Goal: Information Seeking & Learning: Check status

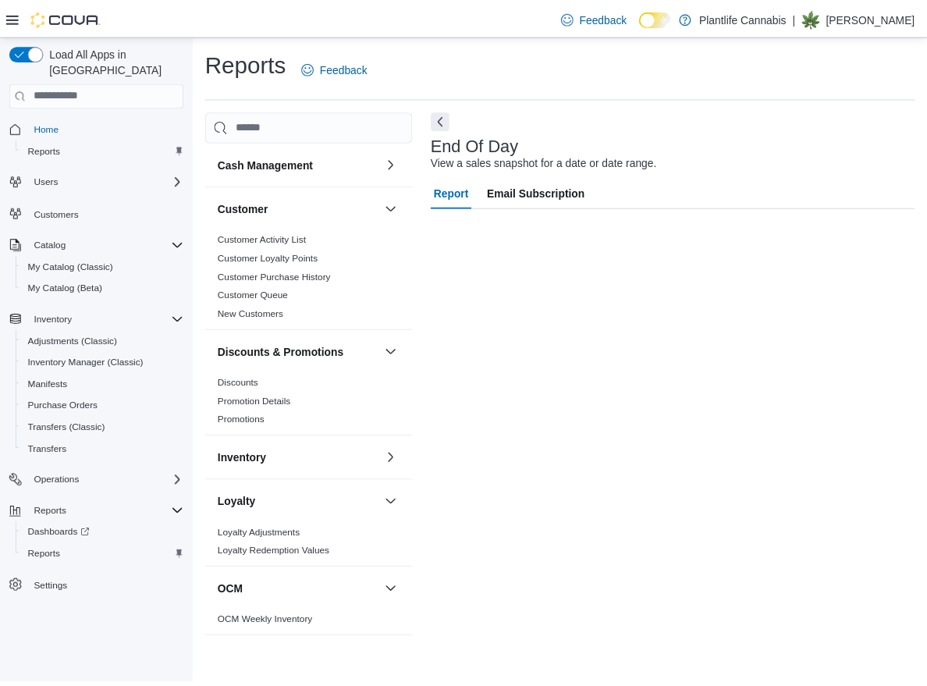
scroll to position [491, 0]
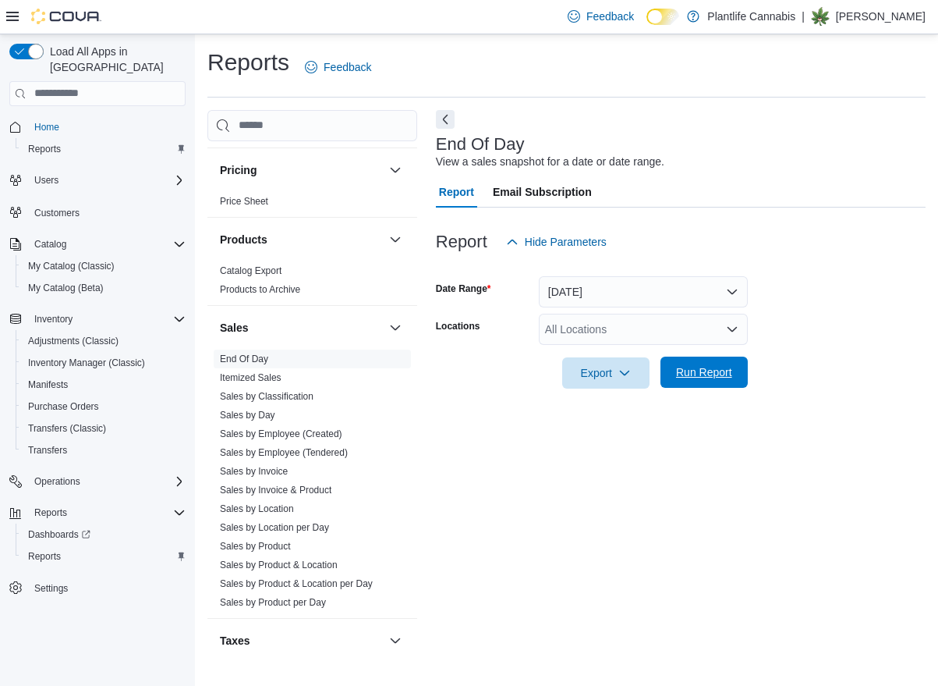
click at [716, 379] on span "Run Report" at bounding box center [704, 371] width 69 height 31
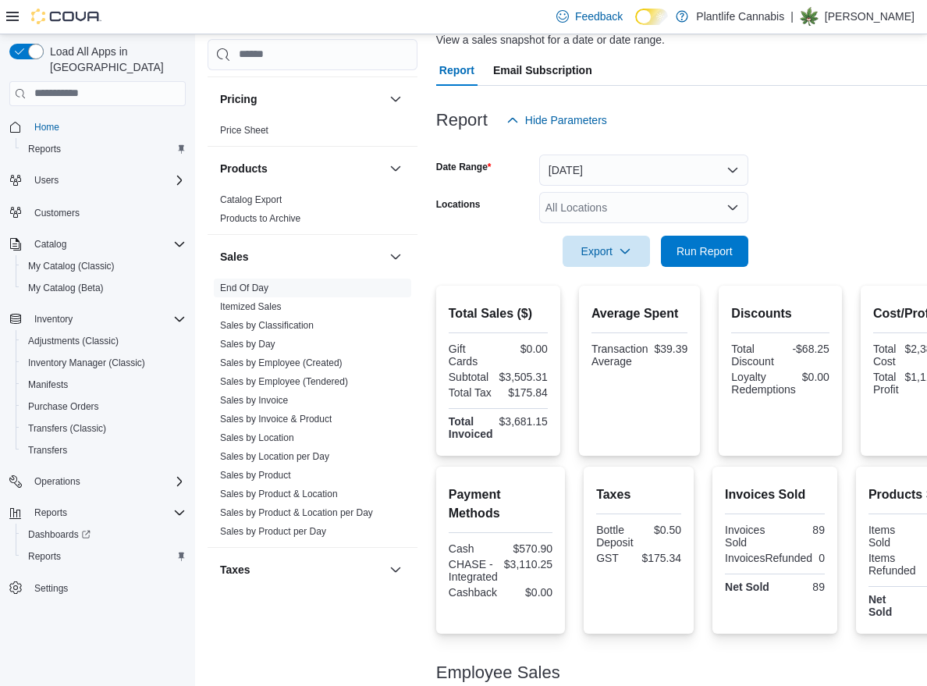
scroll to position [269, 0]
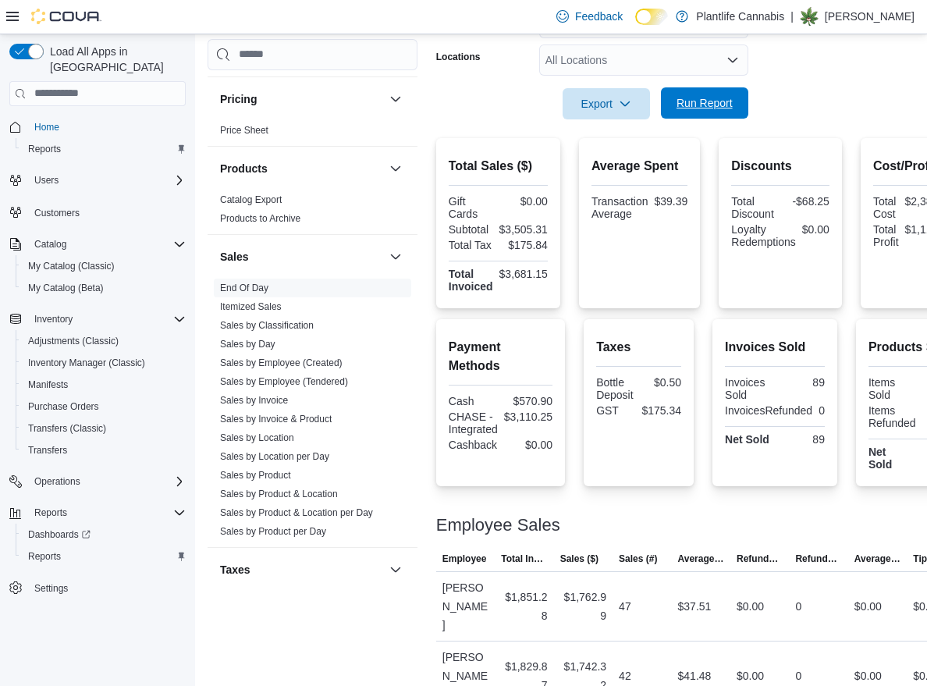
click at [709, 109] on span "Run Report" at bounding box center [704, 103] width 56 height 16
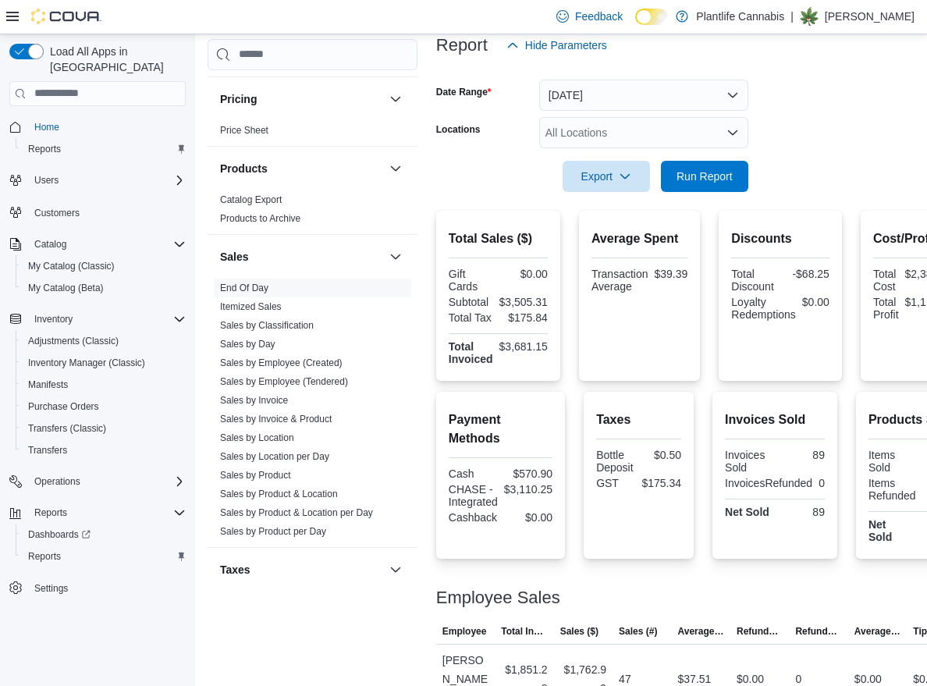
scroll to position [113, 0]
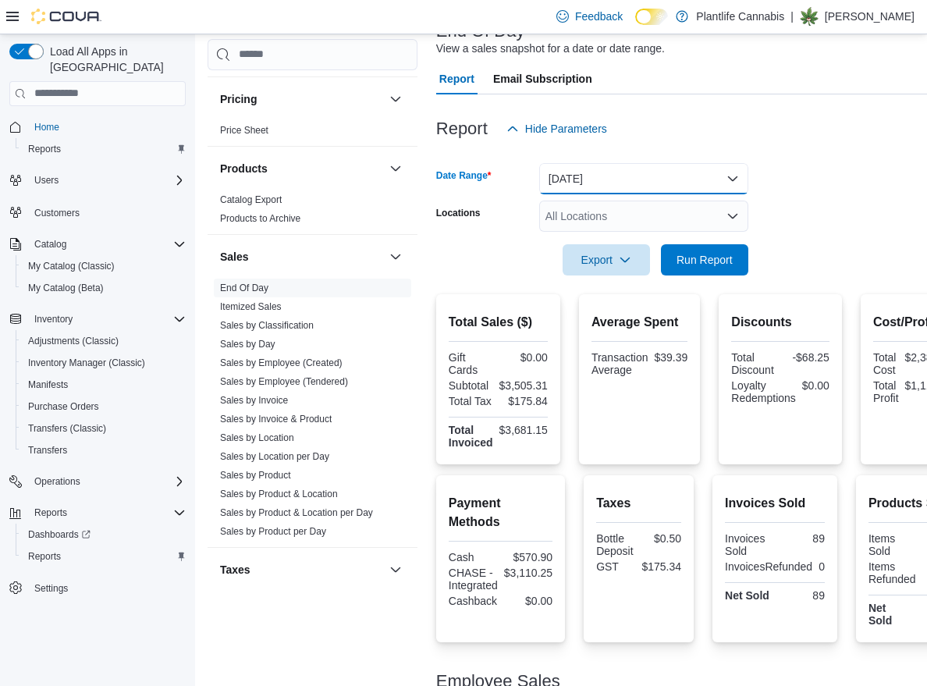
click at [588, 167] on button "[DATE]" at bounding box center [643, 178] width 209 height 31
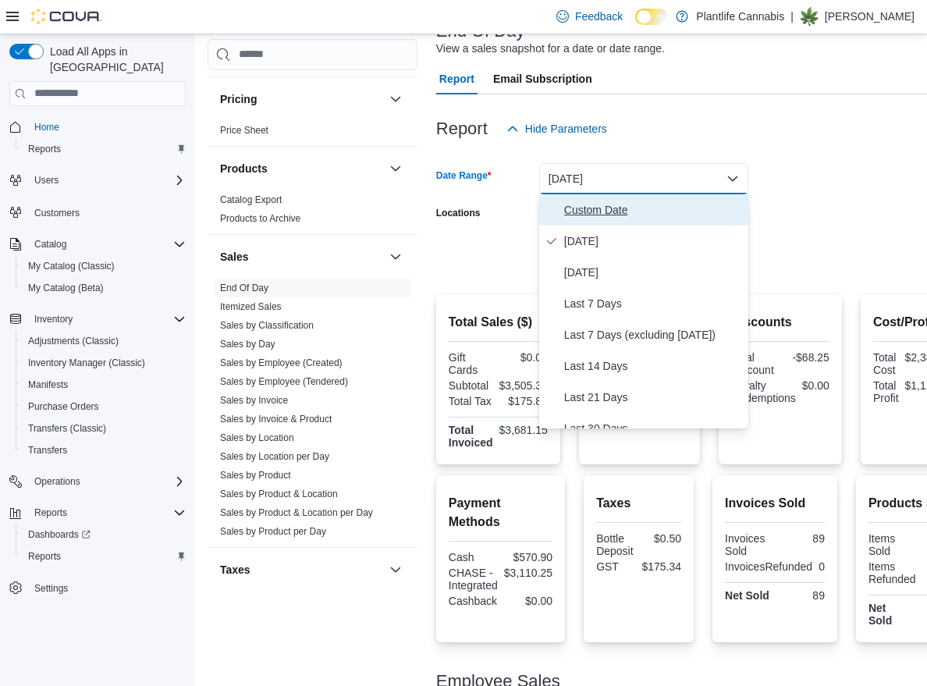
click at [577, 200] on span "Custom Date" at bounding box center [653, 209] width 178 height 19
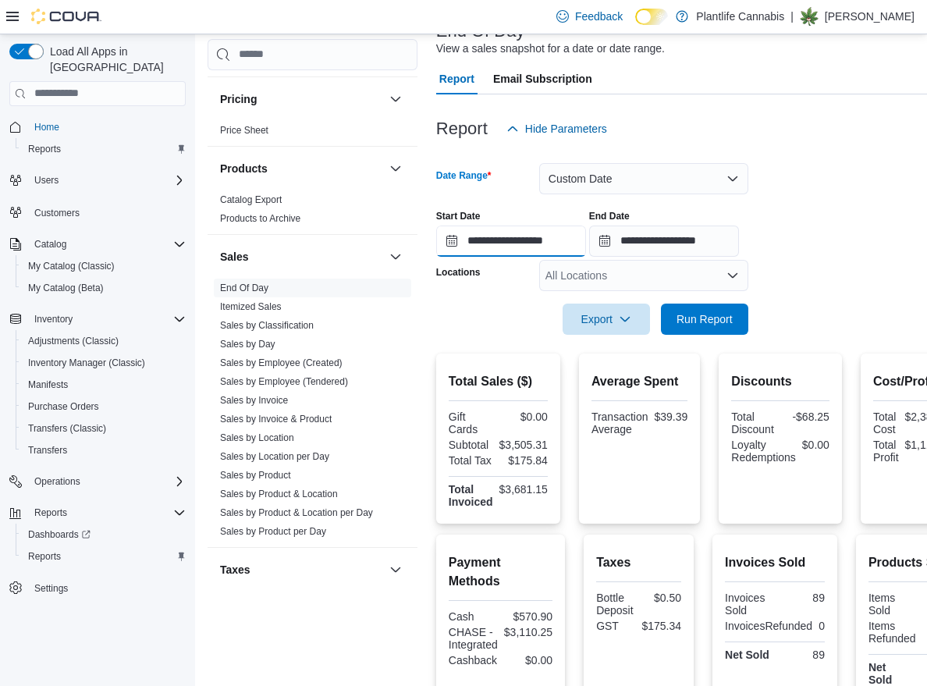
click at [544, 242] on input "**********" at bounding box center [511, 240] width 150 height 31
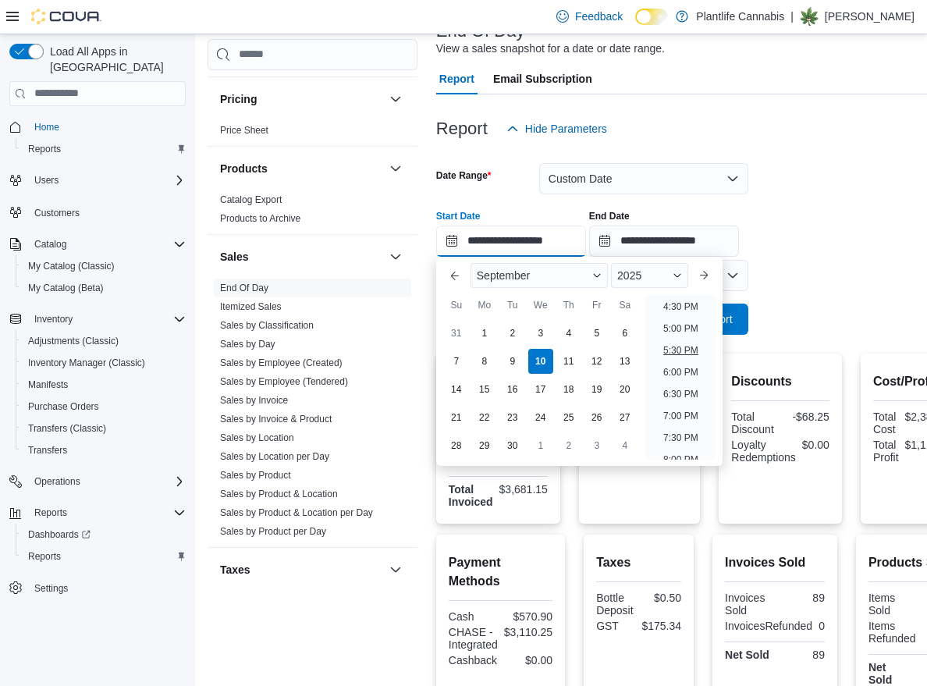
scroll to position [718, 0]
click at [679, 375] on li "6:00 PM" at bounding box center [681, 374] width 48 height 19
type input "**********"
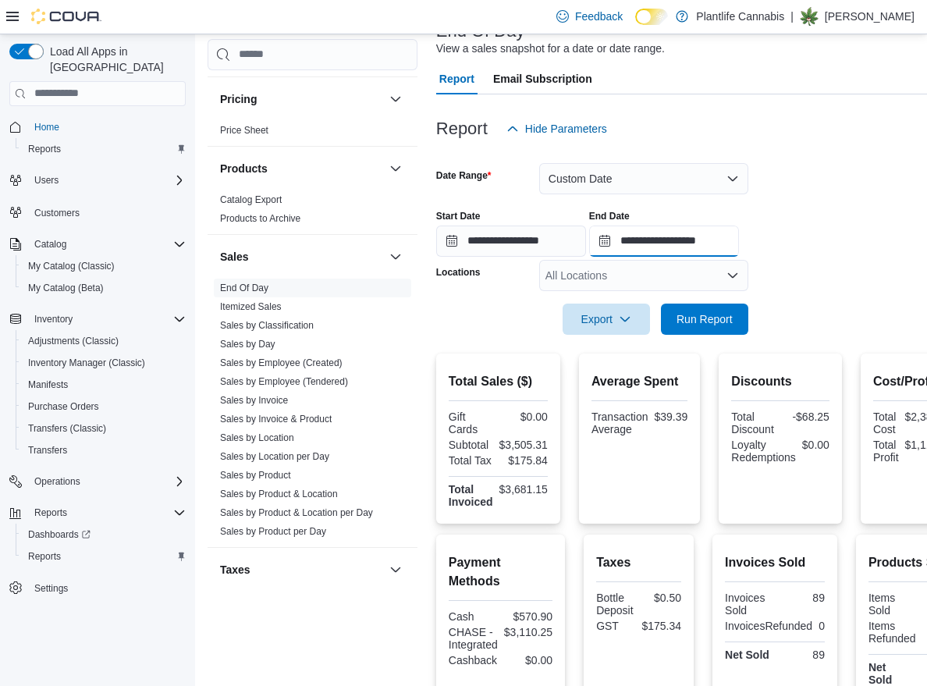
click at [718, 237] on input "**********" at bounding box center [664, 240] width 150 height 31
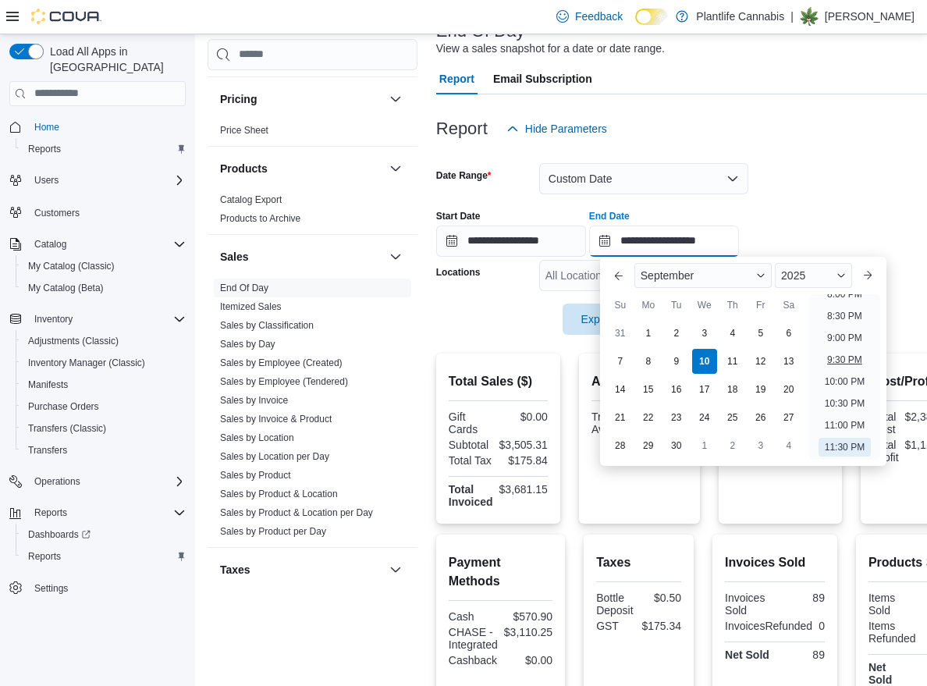
scroll to position [863, 0]
click at [837, 317] on li "8:00 PM" at bounding box center [845, 316] width 48 height 19
type input "**********"
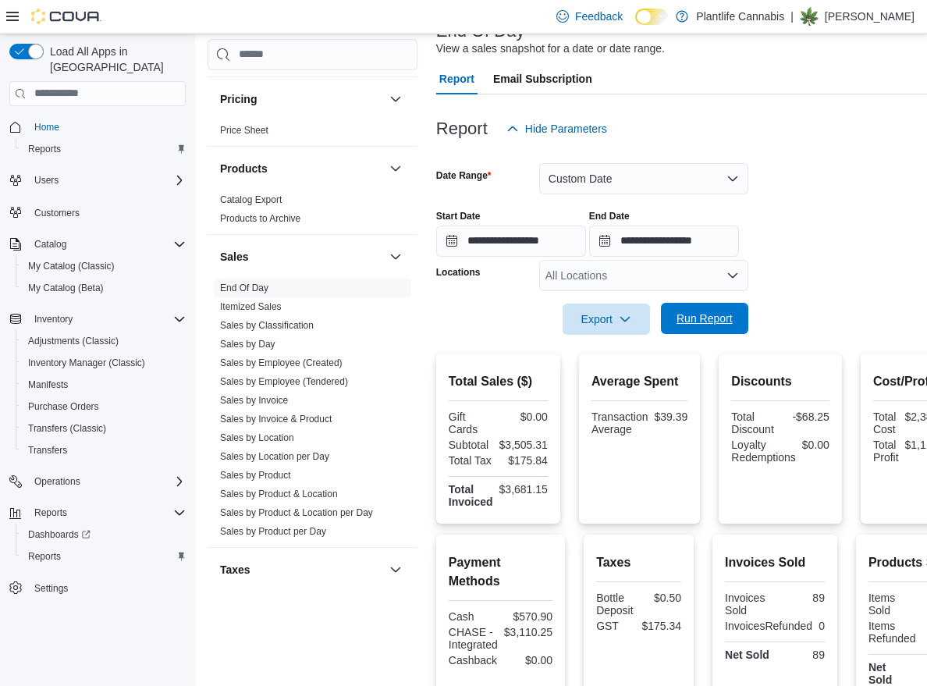
click at [719, 317] on span "Run Report" at bounding box center [704, 318] width 56 height 16
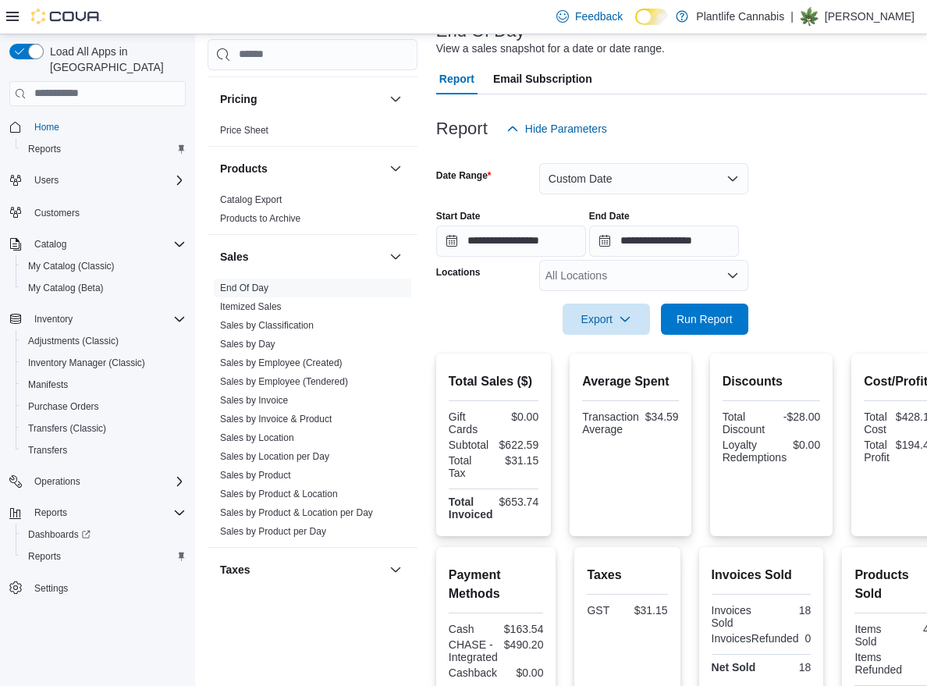
scroll to position [309, 0]
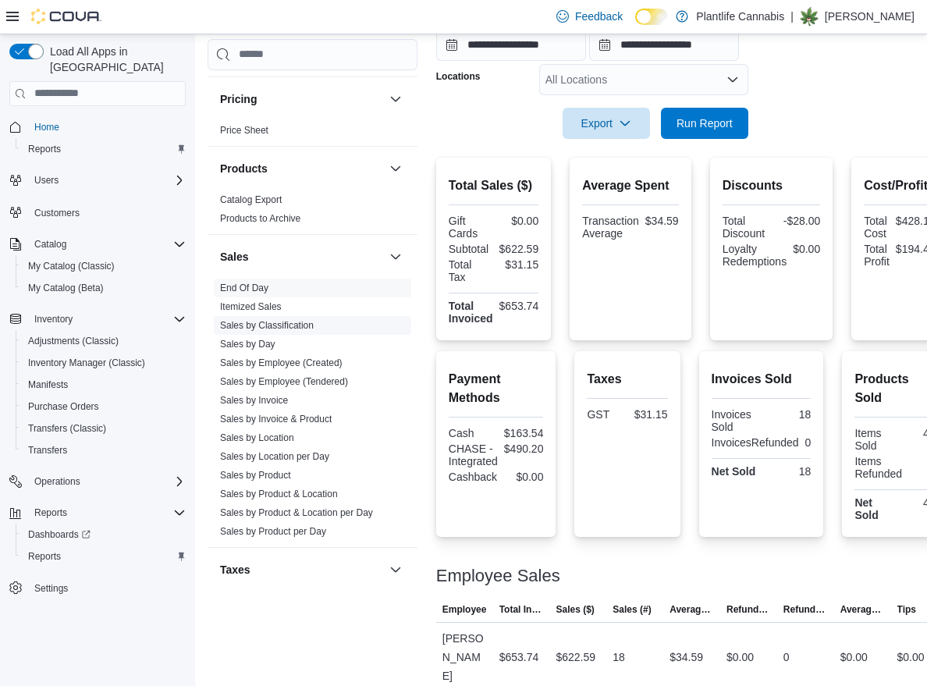
click at [282, 325] on link "Sales by Classification" at bounding box center [267, 325] width 94 height 11
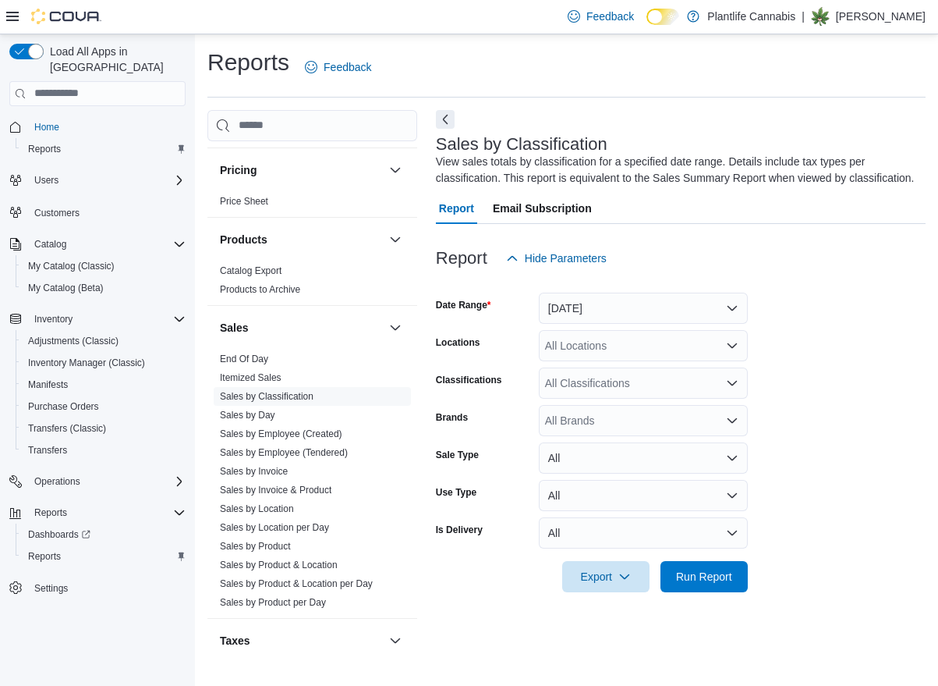
click at [793, 337] on form "Date Range [DATE] Locations All Locations Classifications All Classifications B…" at bounding box center [681, 433] width 490 height 318
click at [632, 324] on button "[DATE]" at bounding box center [643, 308] width 209 height 31
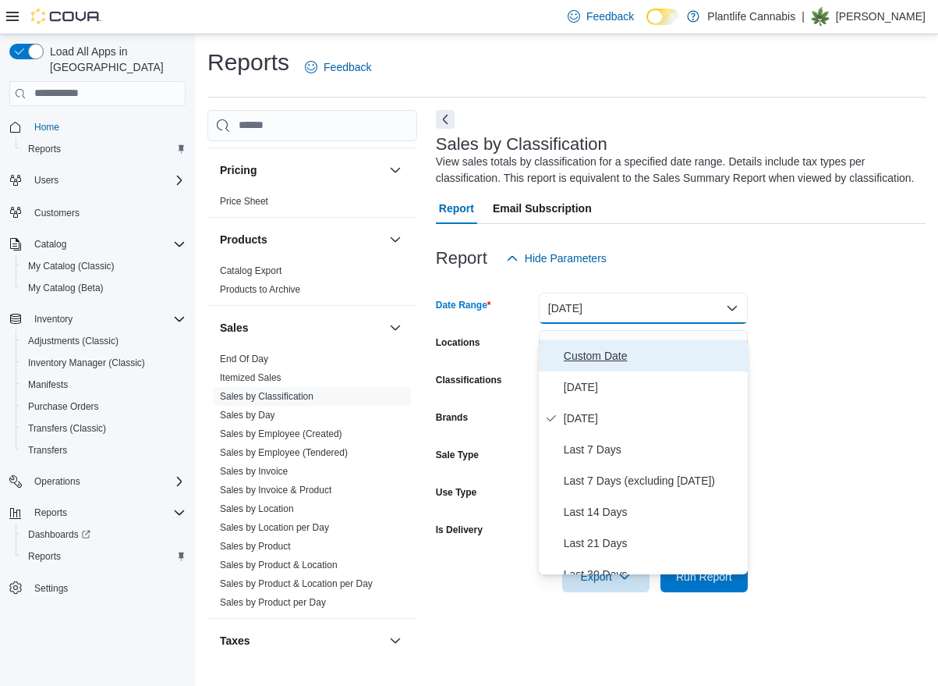
click at [600, 351] on span "Custom Date" at bounding box center [653, 355] width 178 height 19
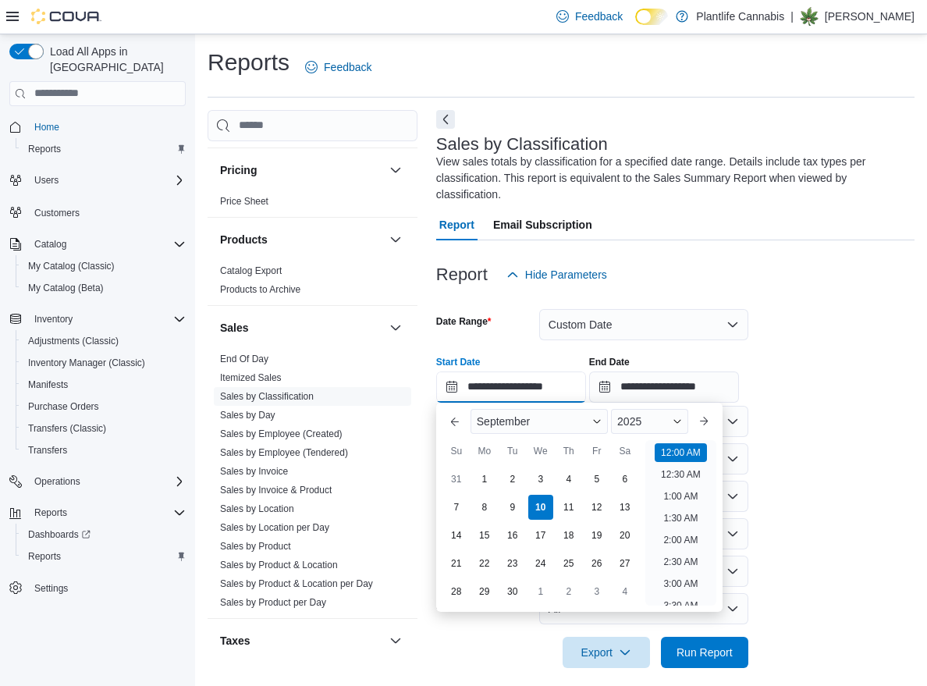
click at [545, 380] on input "**********" at bounding box center [511, 386] width 150 height 31
click at [686, 584] on li "6:00 PM" at bounding box center [681, 591] width 48 height 19
type input "**********"
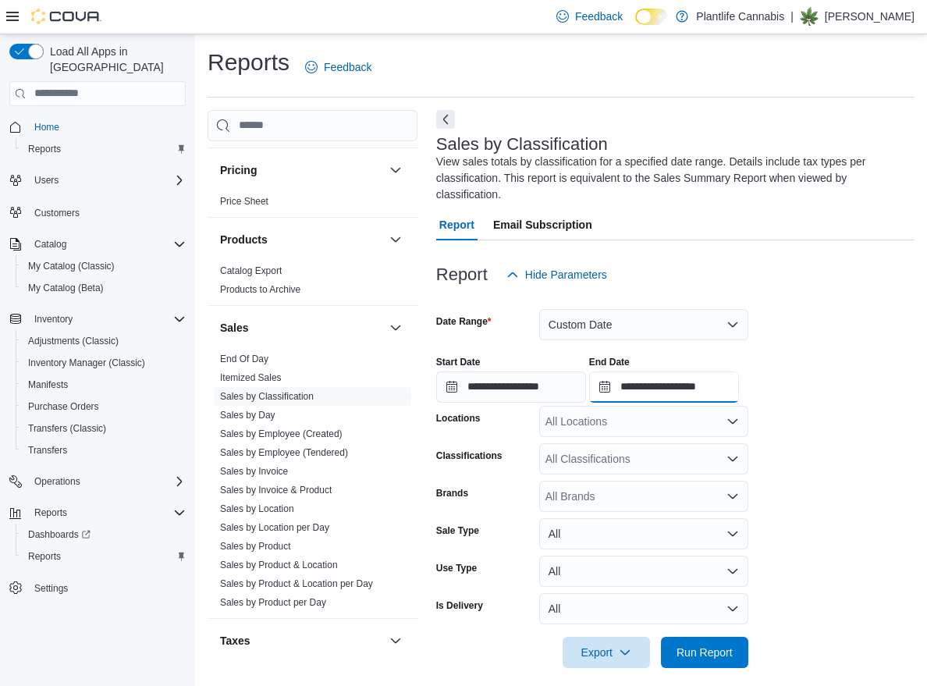
click at [706, 388] on input "**********" at bounding box center [664, 386] width 150 height 31
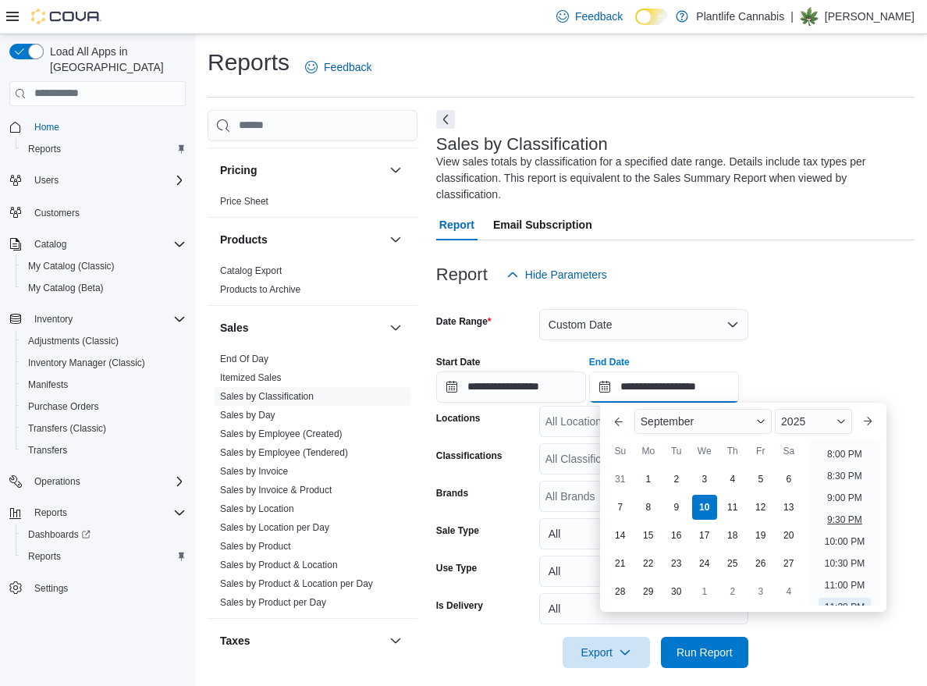
scroll to position [870, 0]
click at [851, 498] on li "9:00 PM" at bounding box center [845, 500] width 48 height 19
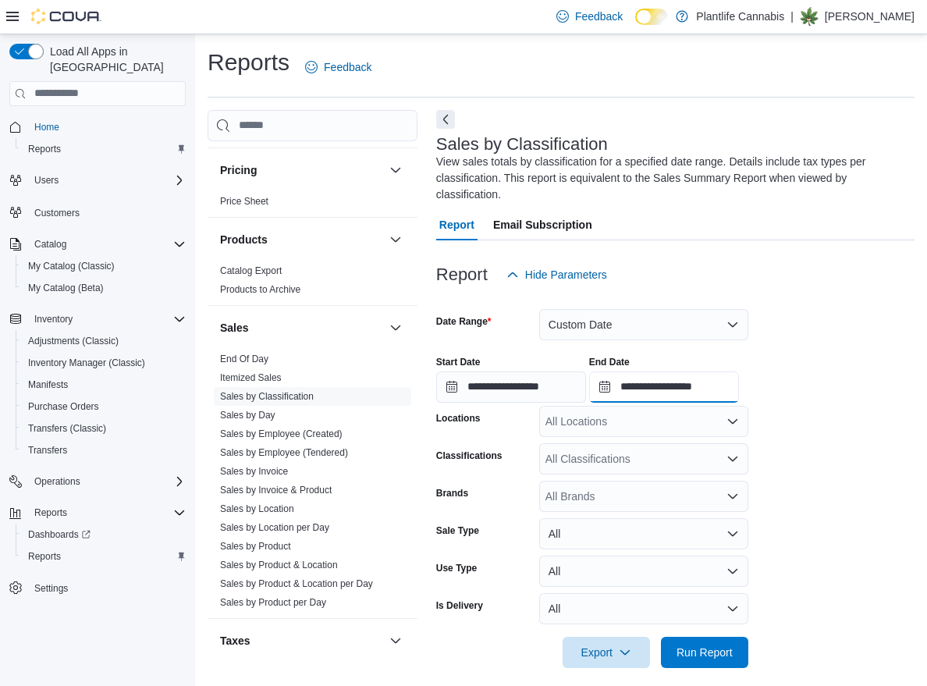
click at [736, 391] on input "**********" at bounding box center [664, 386] width 150 height 31
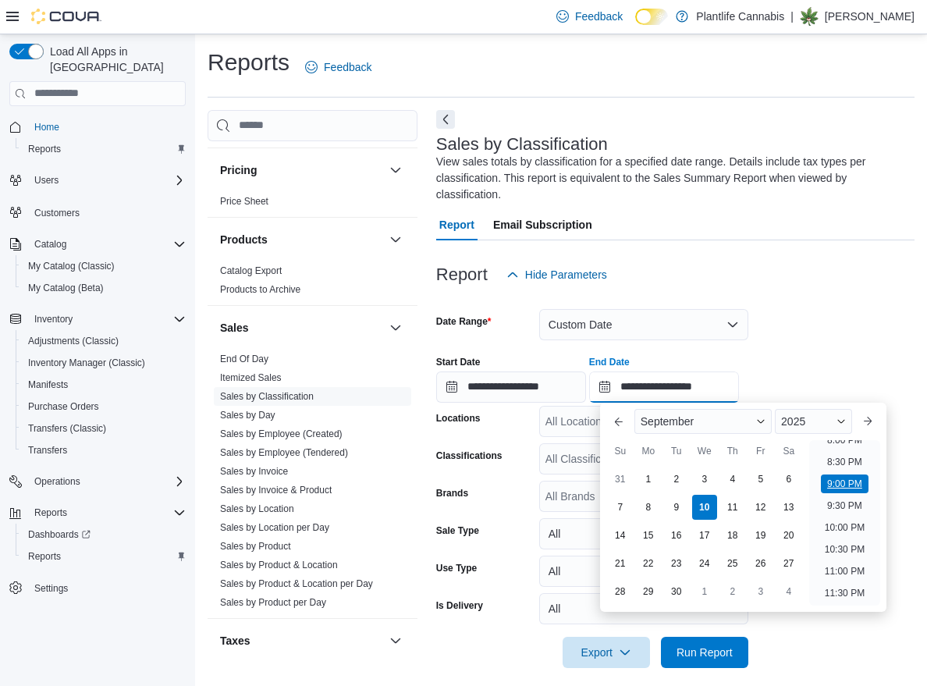
scroll to position [853, 0]
click at [853, 481] on li "8:00 PM" at bounding box center [845, 472] width 48 height 19
type input "**********"
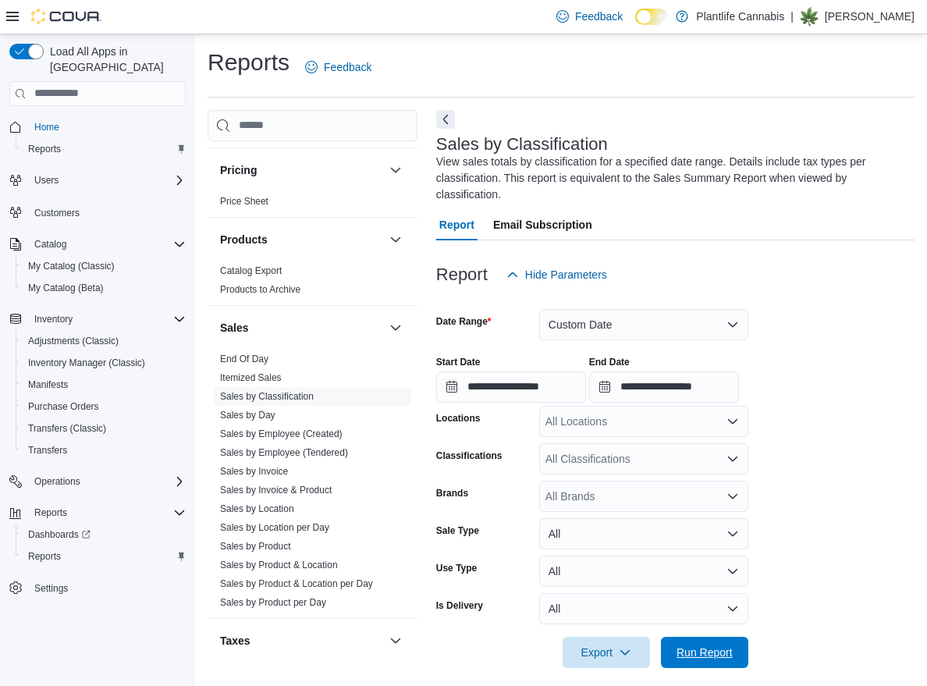
drag, startPoint x: 729, startPoint y: 646, endPoint x: 821, endPoint y: 628, distance: 93.0
click at [750, 640] on form "**********" at bounding box center [675, 479] width 478 height 378
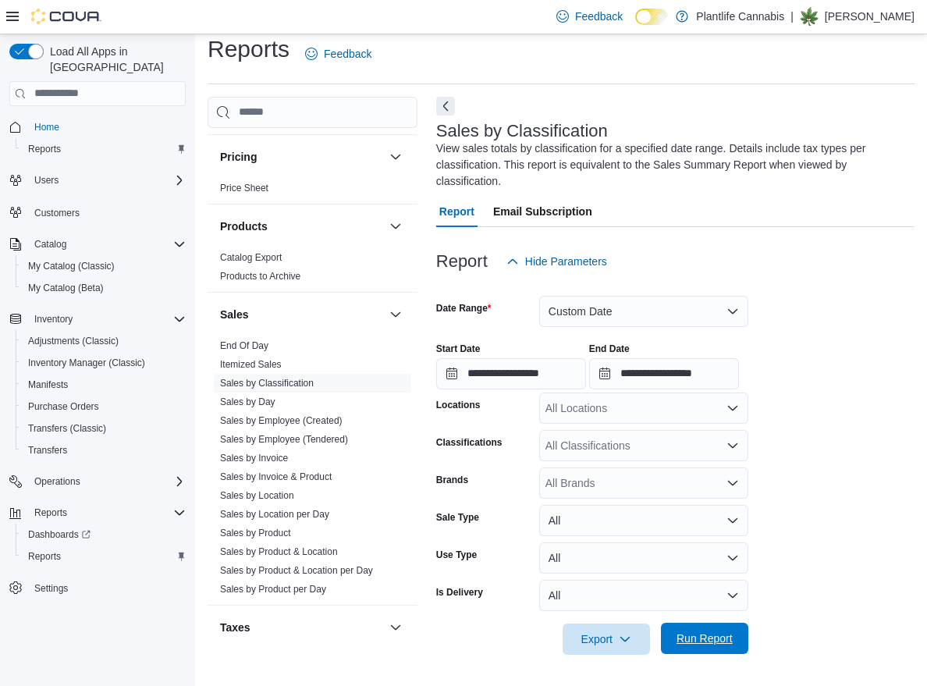
click at [701, 636] on span "Run Report" at bounding box center [704, 638] width 56 height 16
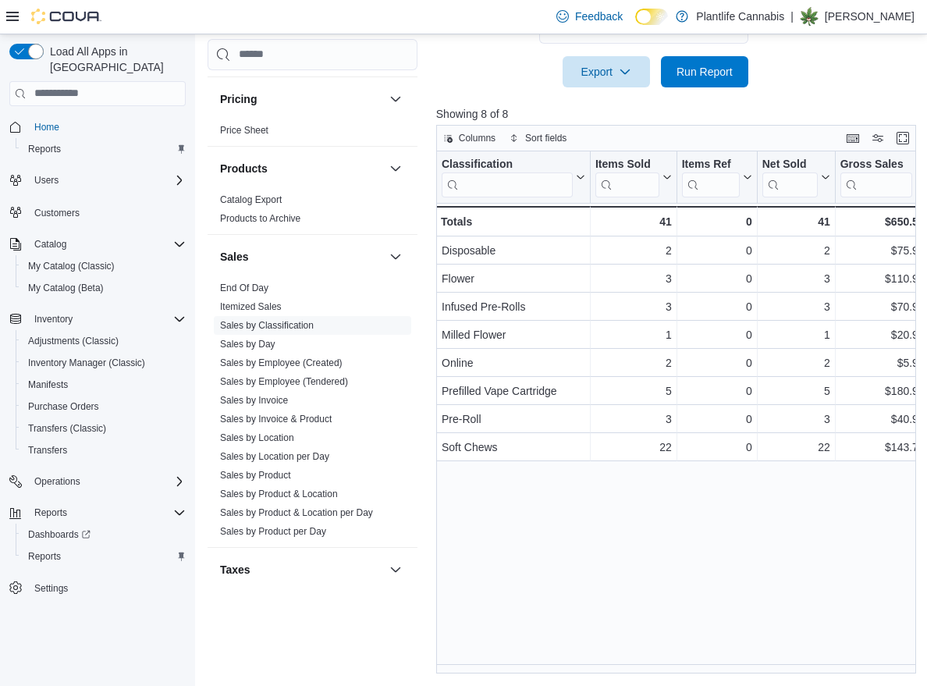
scroll to position [580, 0]
click at [242, 289] on link "End Of Day" at bounding box center [244, 287] width 48 height 11
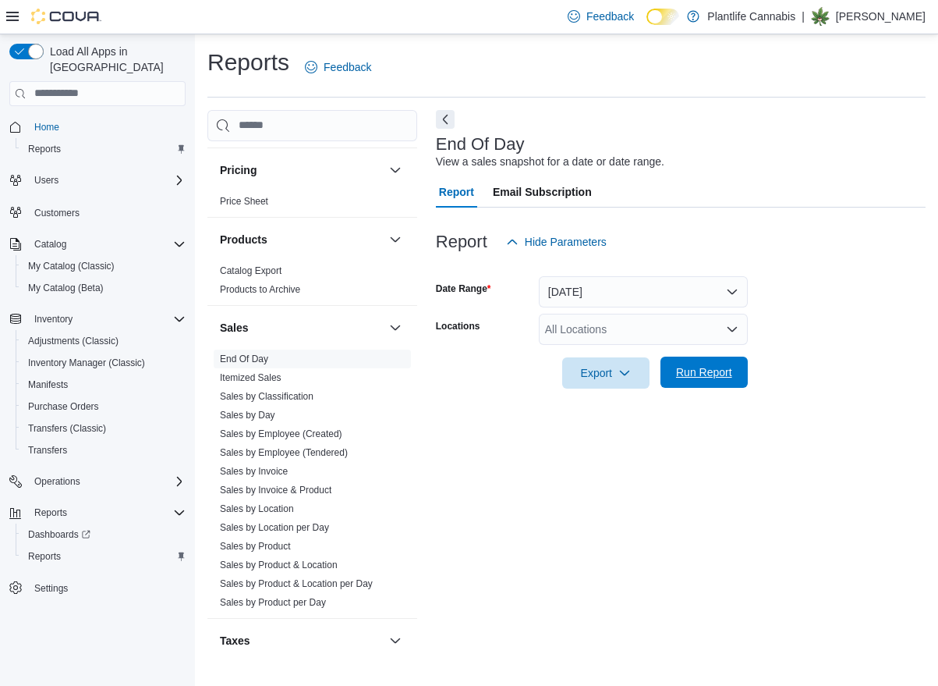
click at [714, 370] on span "Run Report" at bounding box center [704, 372] width 56 height 16
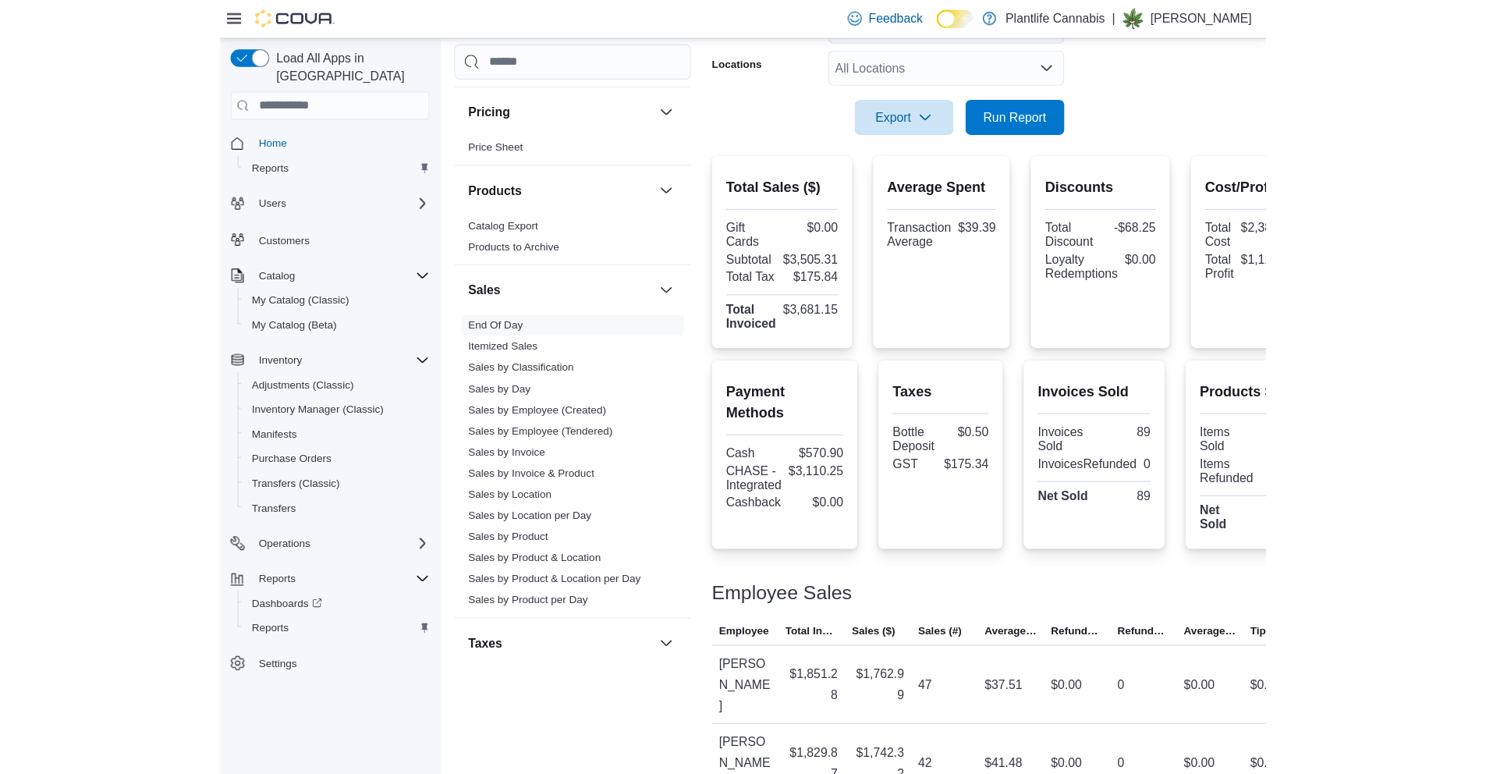
scroll to position [86, 0]
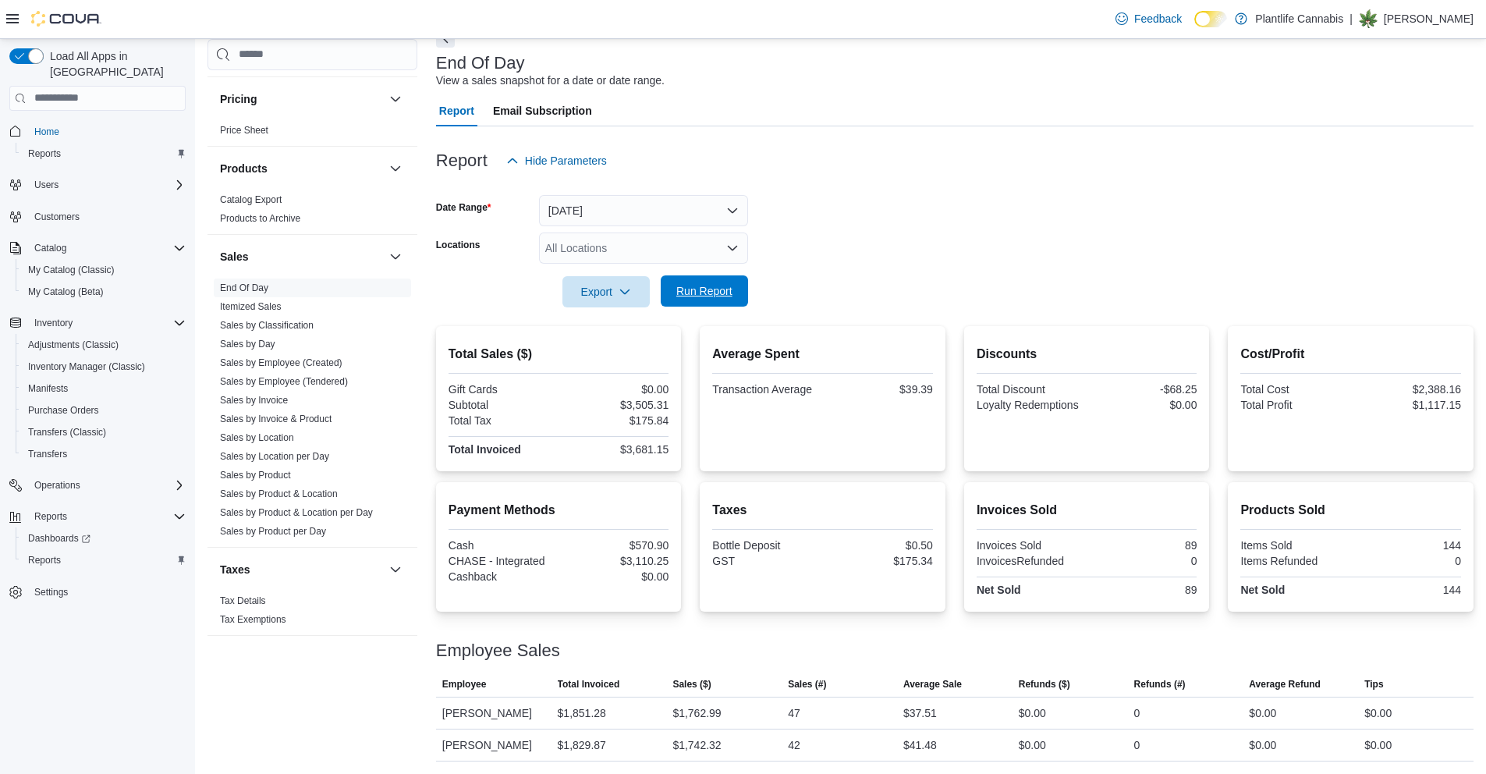
click at [694, 303] on span "Run Report" at bounding box center [704, 290] width 69 height 31
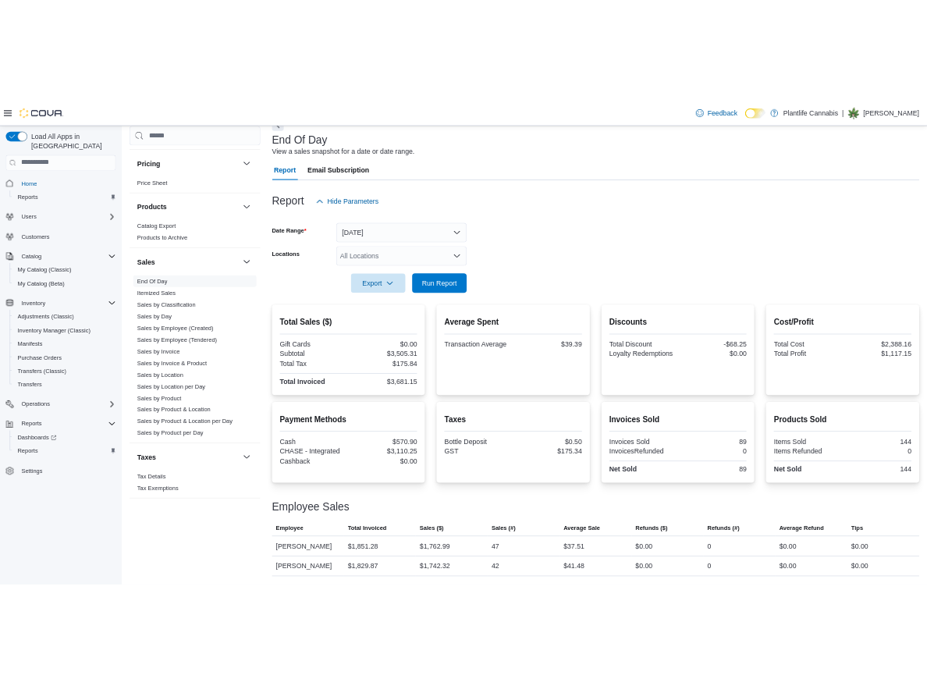
scroll to position [0, 0]
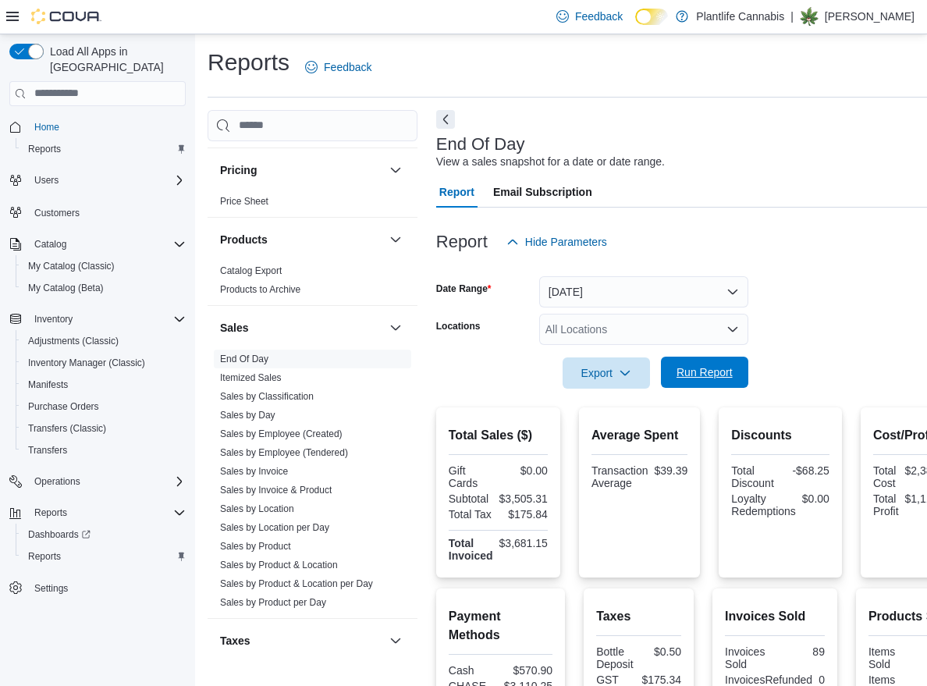
click at [705, 376] on span "Run Report" at bounding box center [704, 372] width 56 height 16
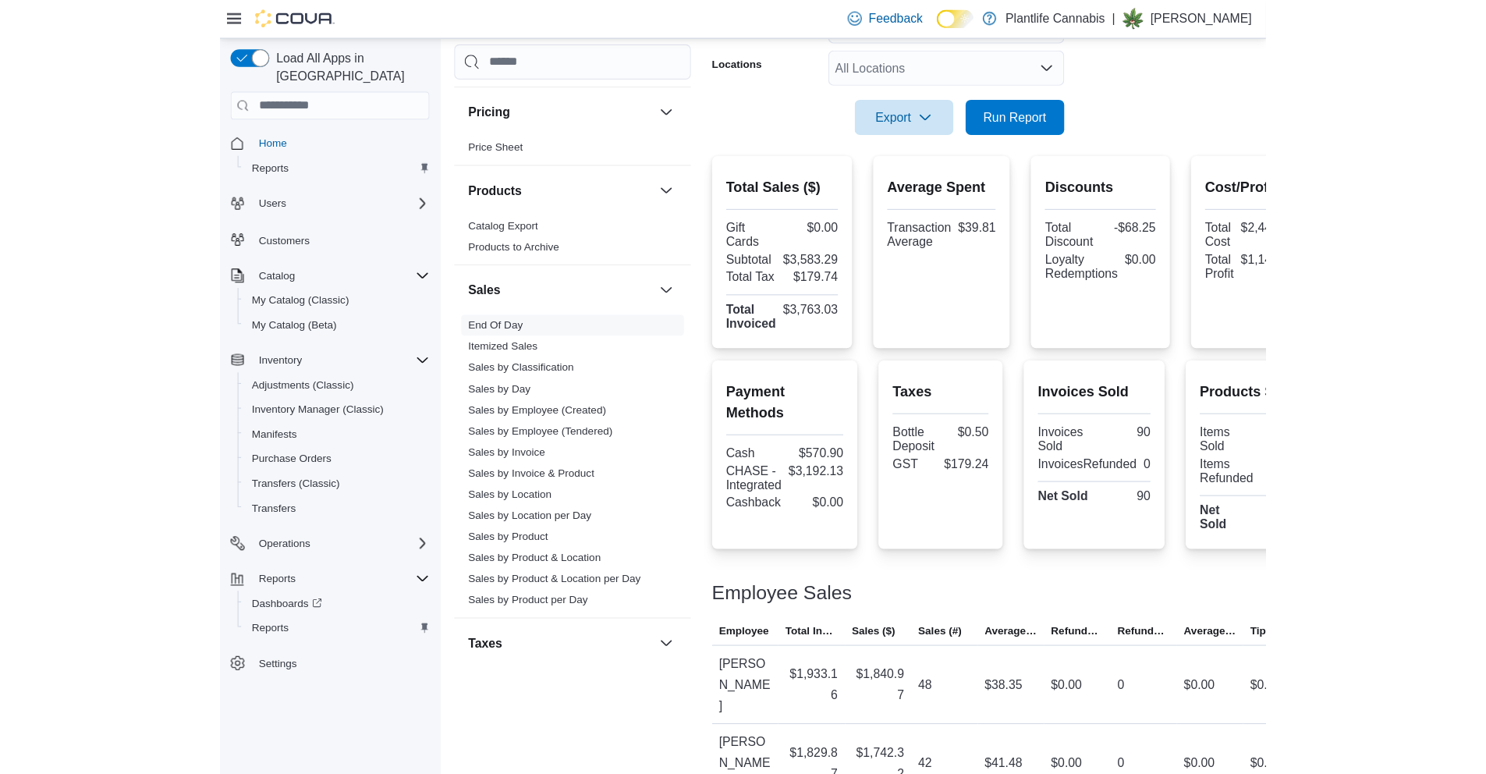
scroll to position [86, 0]
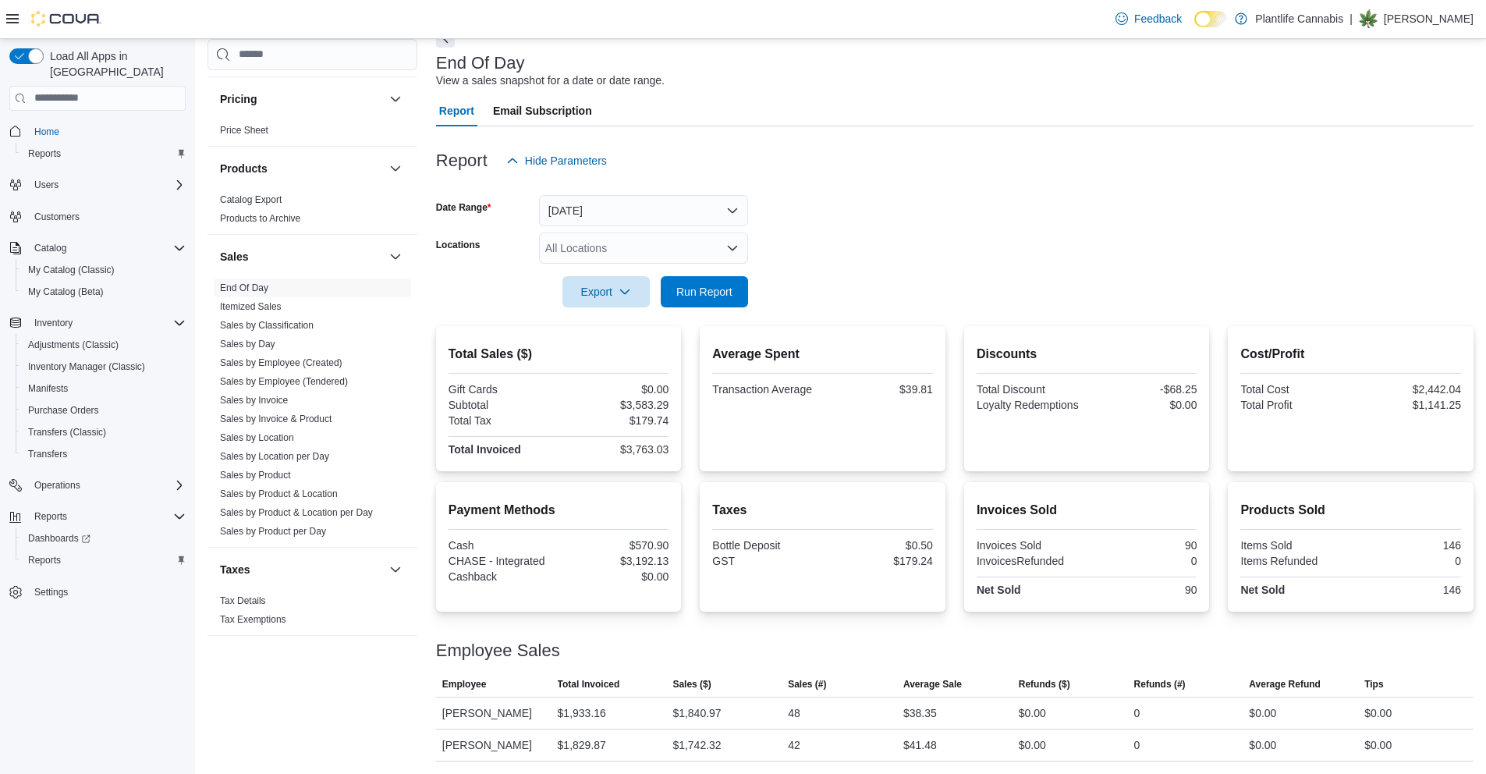
click at [736, 308] on div at bounding box center [954, 316] width 1037 height 19
click at [730, 277] on span "Run Report" at bounding box center [704, 290] width 69 height 31
drag, startPoint x: 915, startPoint y: 708, endPoint x: 964, endPoint y: 713, distance: 49.4
click at [938, 685] on div "$38.35" at bounding box center [954, 712] width 115 height 31
drag, startPoint x: 960, startPoint y: 738, endPoint x: 927, endPoint y: 749, distance: 35.3
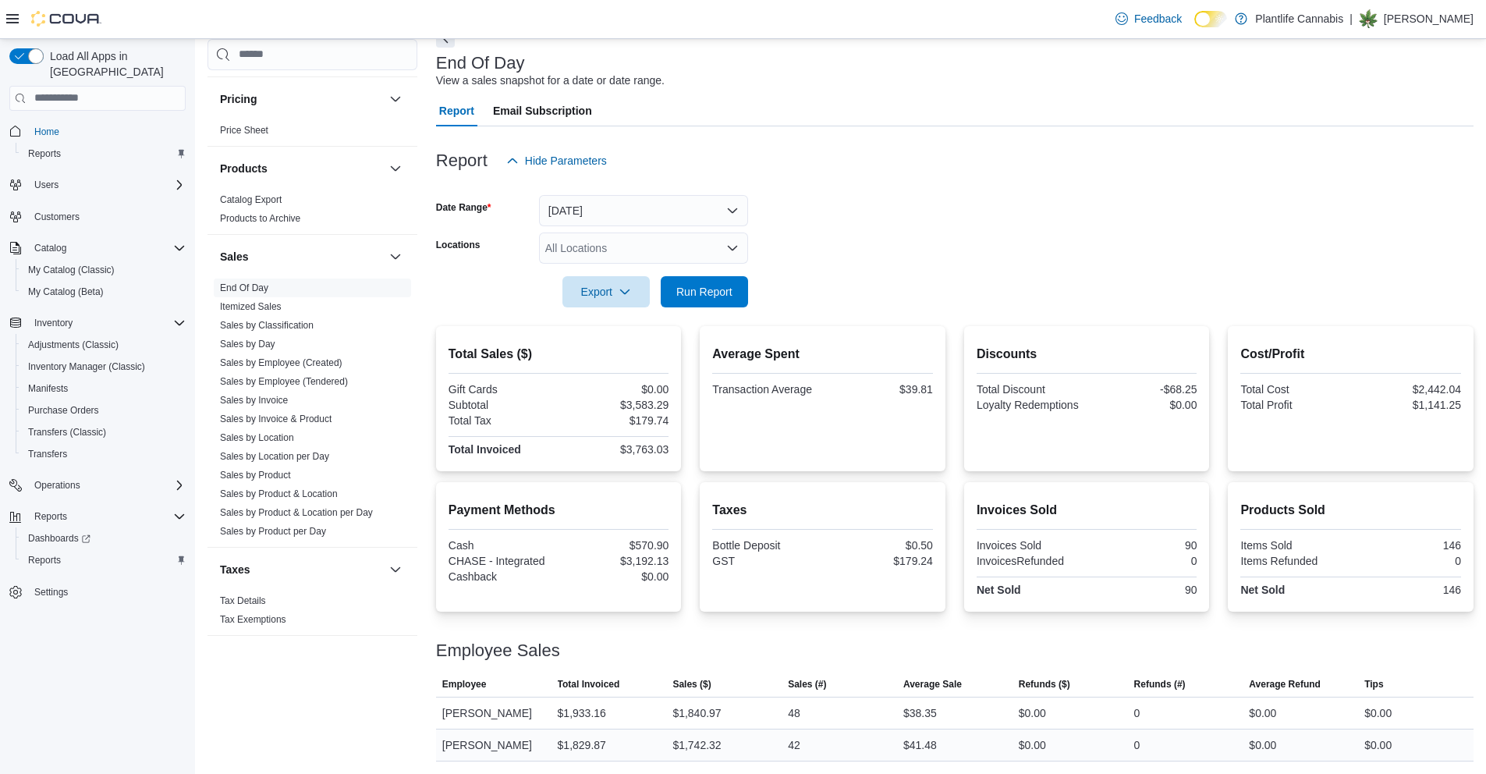
click at [938, 685] on div "$41.48" at bounding box center [954, 744] width 115 height 31
drag, startPoint x: 914, startPoint y: 747, endPoint x: 968, endPoint y: 744, distance: 53.9
click at [938, 685] on div "$41.48" at bounding box center [954, 744] width 115 height 31
click at [692, 293] on span "Run Report" at bounding box center [704, 291] width 56 height 16
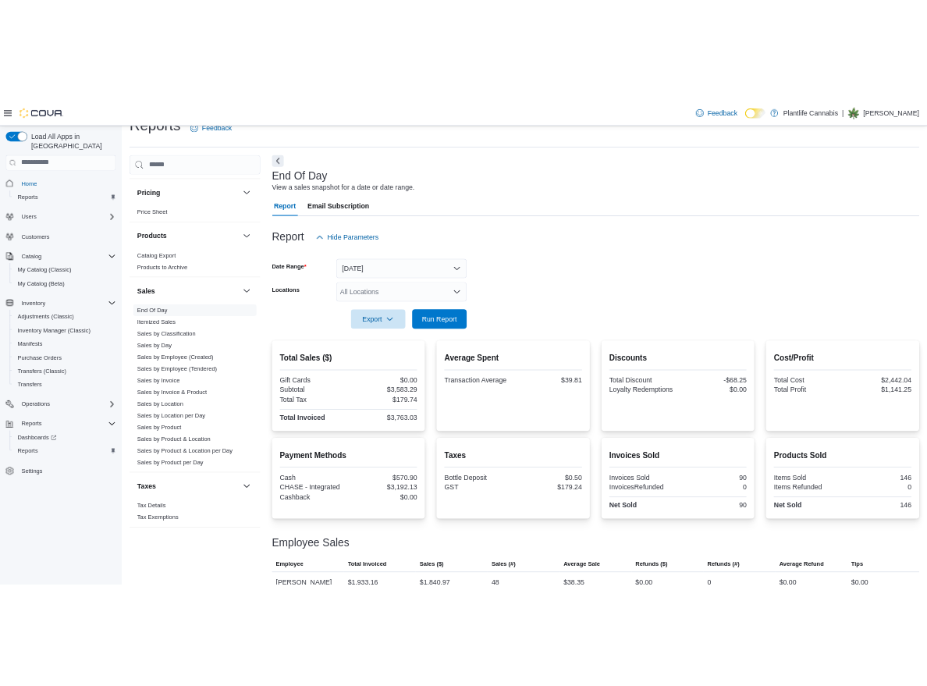
scroll to position [0, 0]
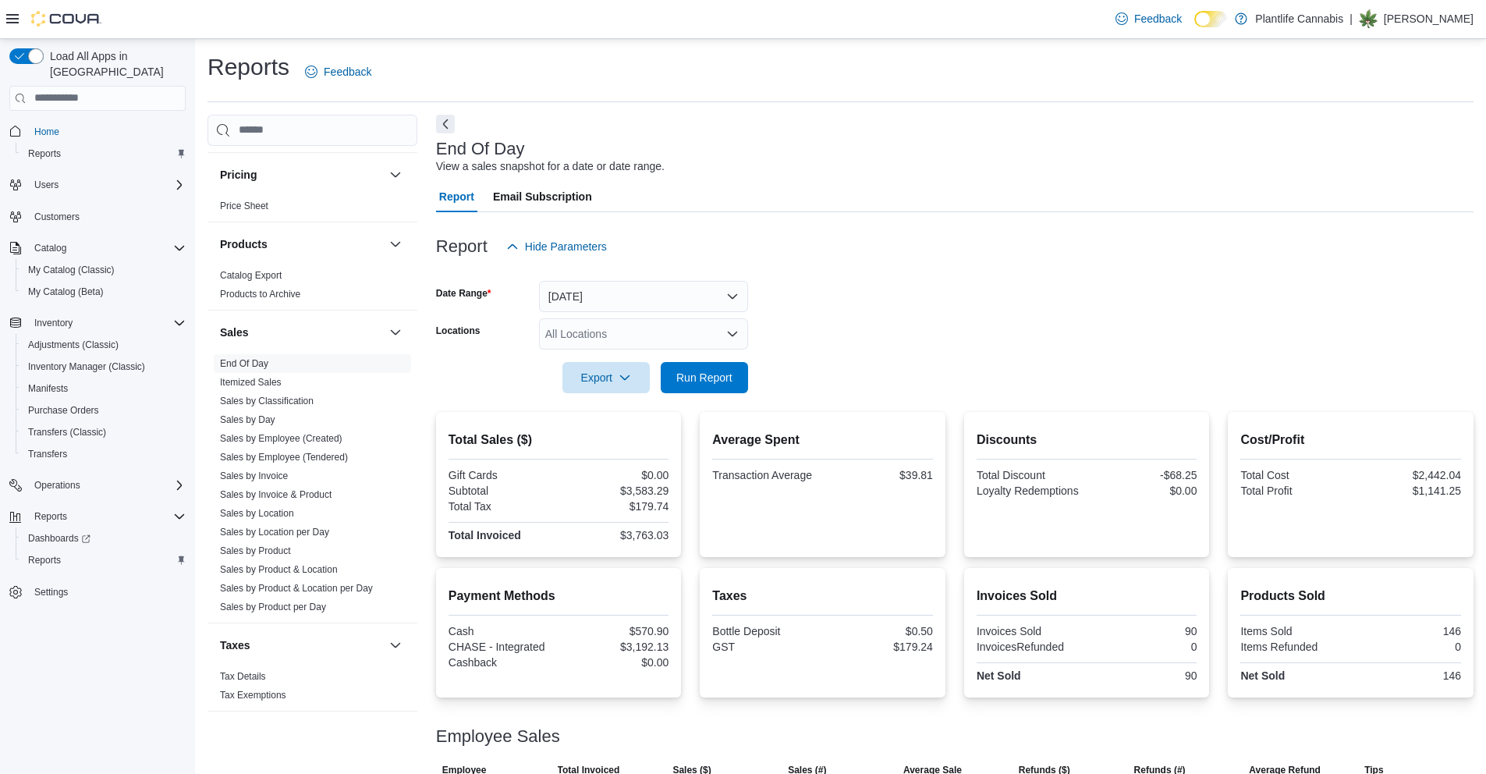
click at [736, 183] on div "Report Email Subscription" at bounding box center [954, 196] width 1037 height 31
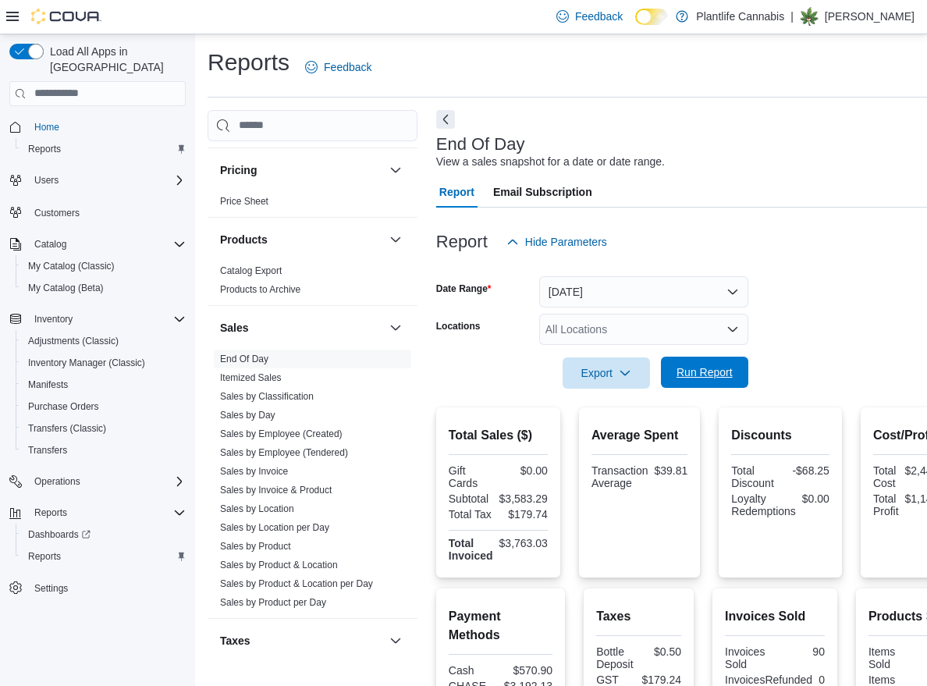
click at [720, 384] on span "Run Report" at bounding box center [704, 371] width 69 height 31
click at [699, 384] on span "Run Report" at bounding box center [704, 371] width 69 height 31
click at [716, 385] on span "Run Report" at bounding box center [704, 371] width 69 height 31
click at [711, 372] on span "Run Report" at bounding box center [704, 372] width 56 height 16
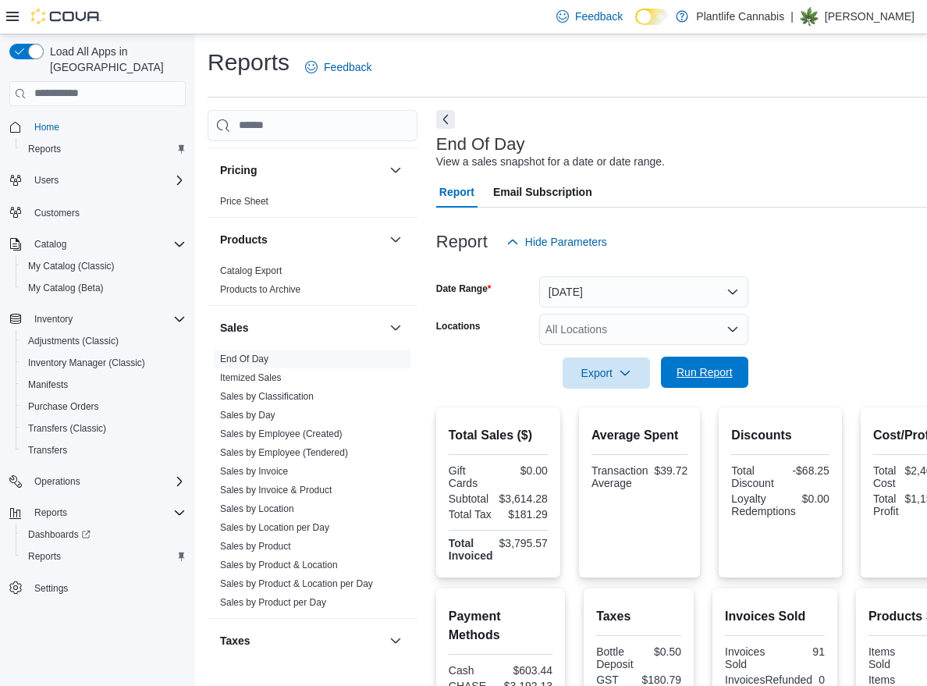
click at [711, 372] on span "Run Report" at bounding box center [704, 372] width 56 height 16
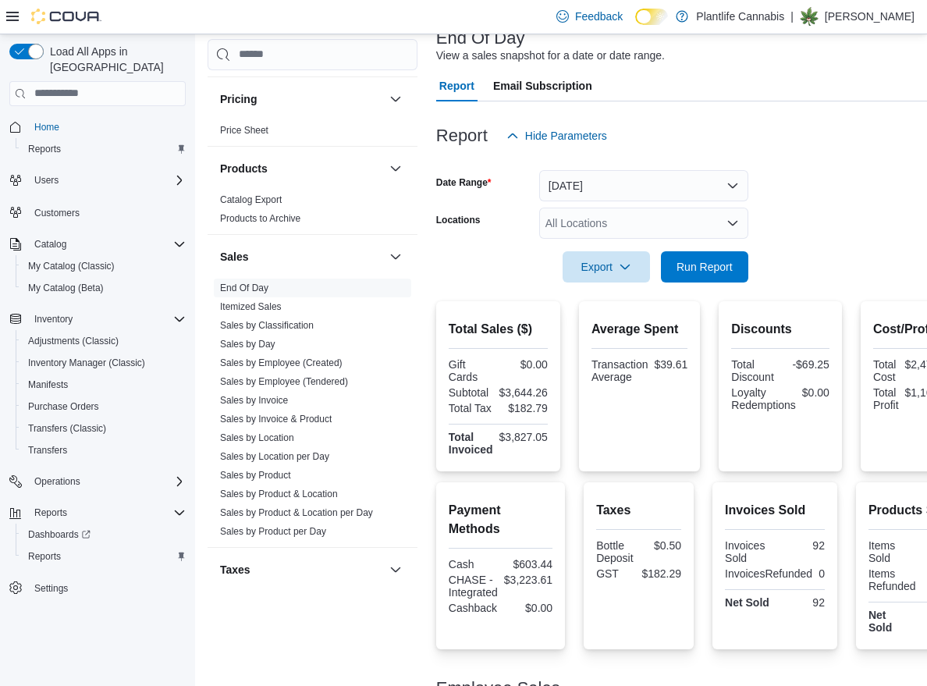
scroll to position [113, 0]
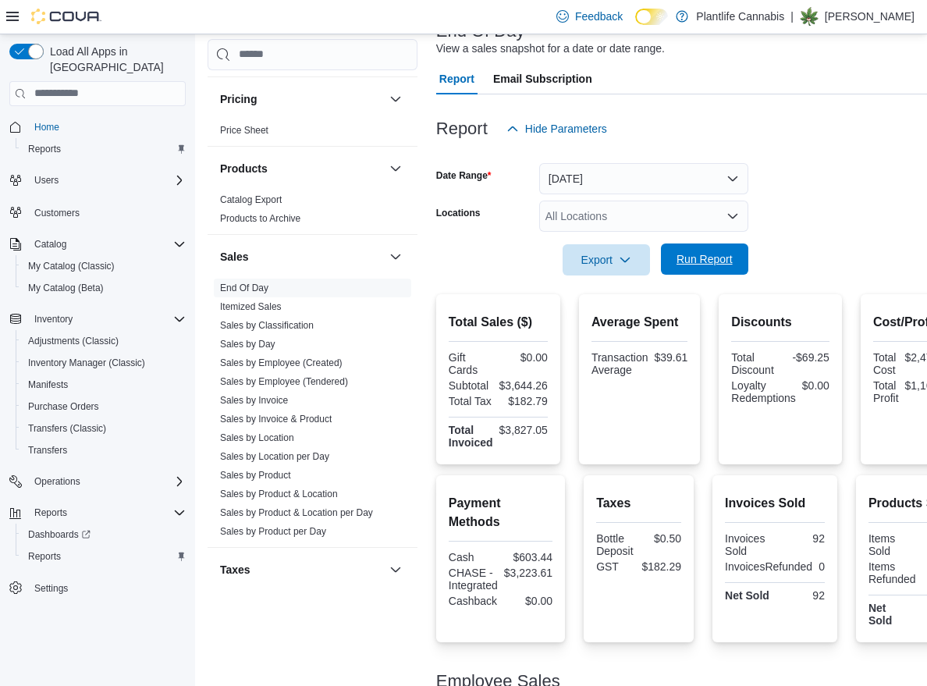
click at [692, 254] on span "Run Report" at bounding box center [704, 259] width 56 height 16
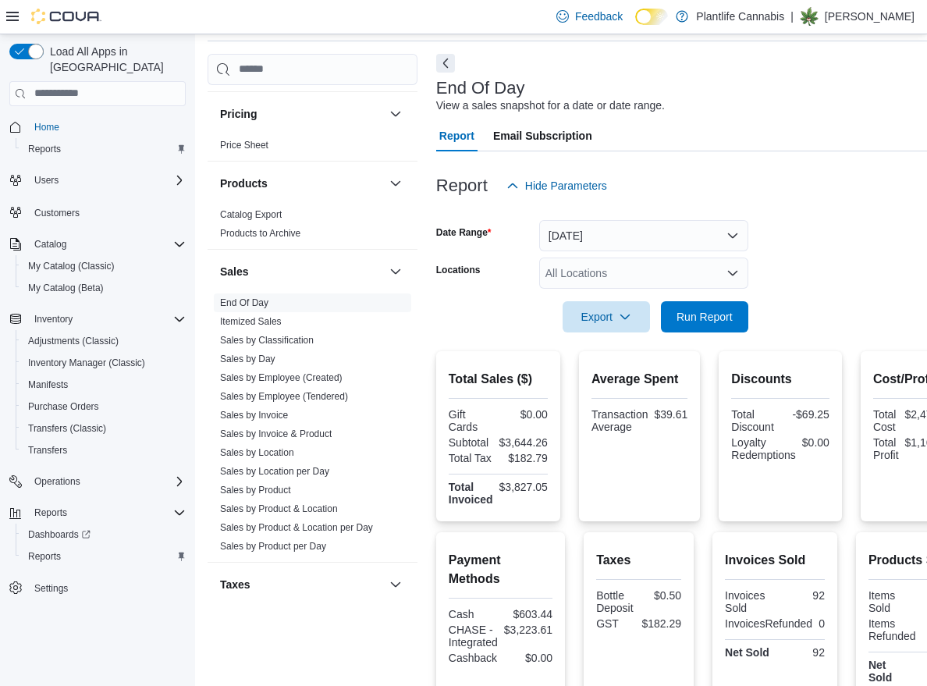
scroll to position [50, 0]
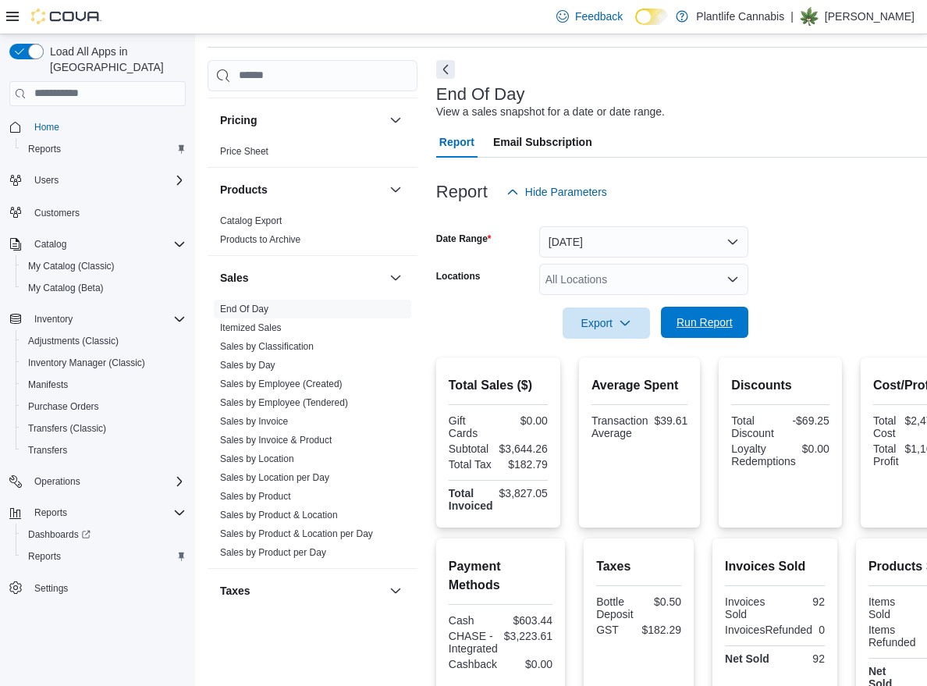
click at [726, 311] on span "Run Report" at bounding box center [704, 322] width 69 height 31
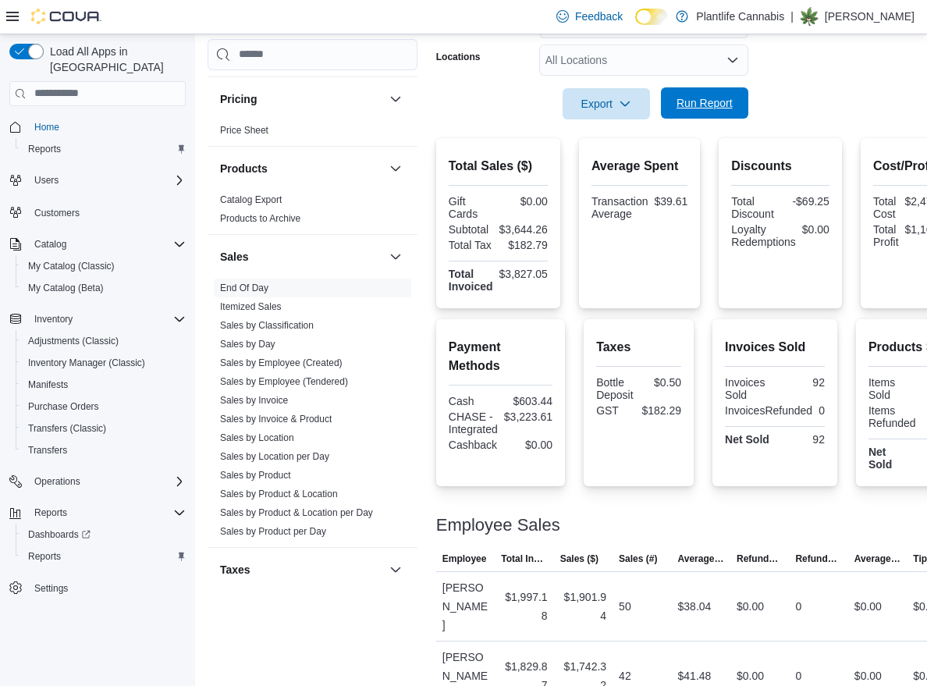
click at [709, 115] on span "Run Report" at bounding box center [704, 102] width 69 height 31
click at [712, 107] on span "Run Report" at bounding box center [704, 103] width 56 height 16
click at [287, 383] on link "Sales by Employee (Tendered)" at bounding box center [284, 381] width 128 height 11
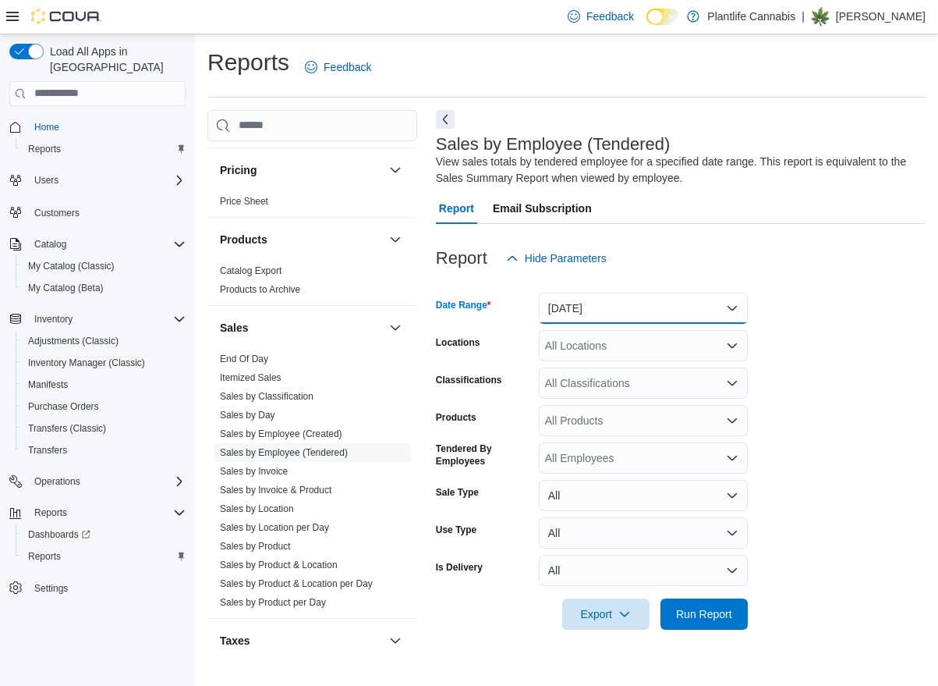
click at [619, 307] on button "[DATE]" at bounding box center [643, 308] width 209 height 31
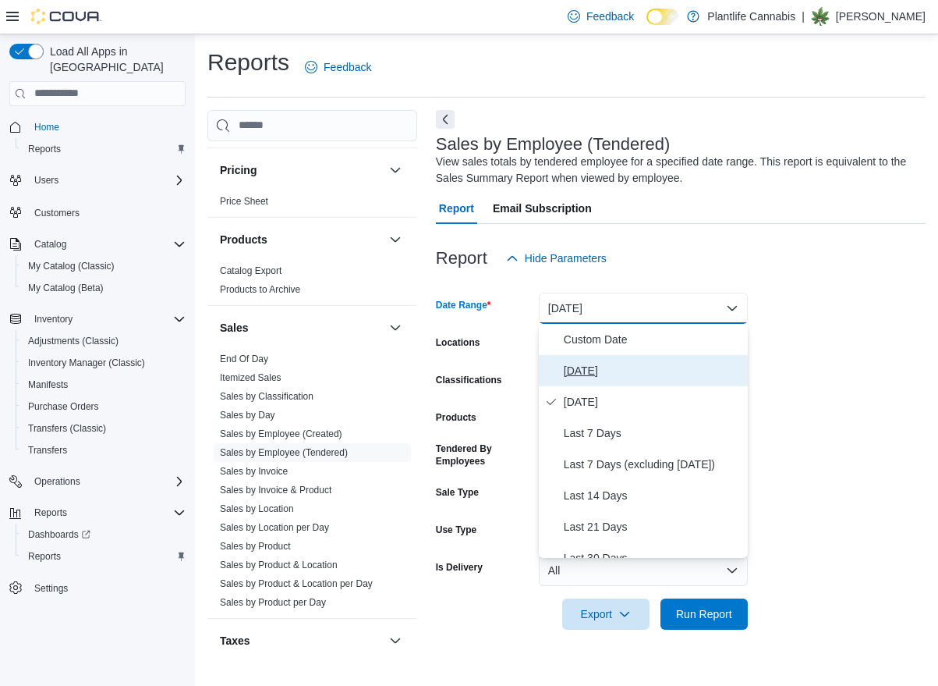
click at [597, 365] on span "[DATE]" at bounding box center [653, 370] width 178 height 19
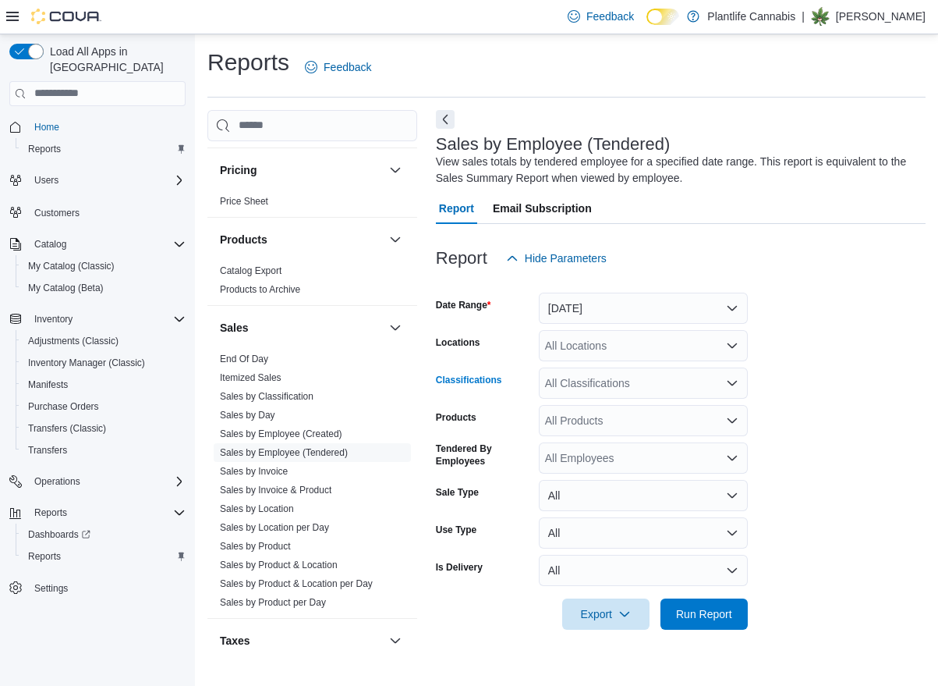
click at [588, 380] on div "All Classifications" at bounding box center [643, 382] width 209 height 31
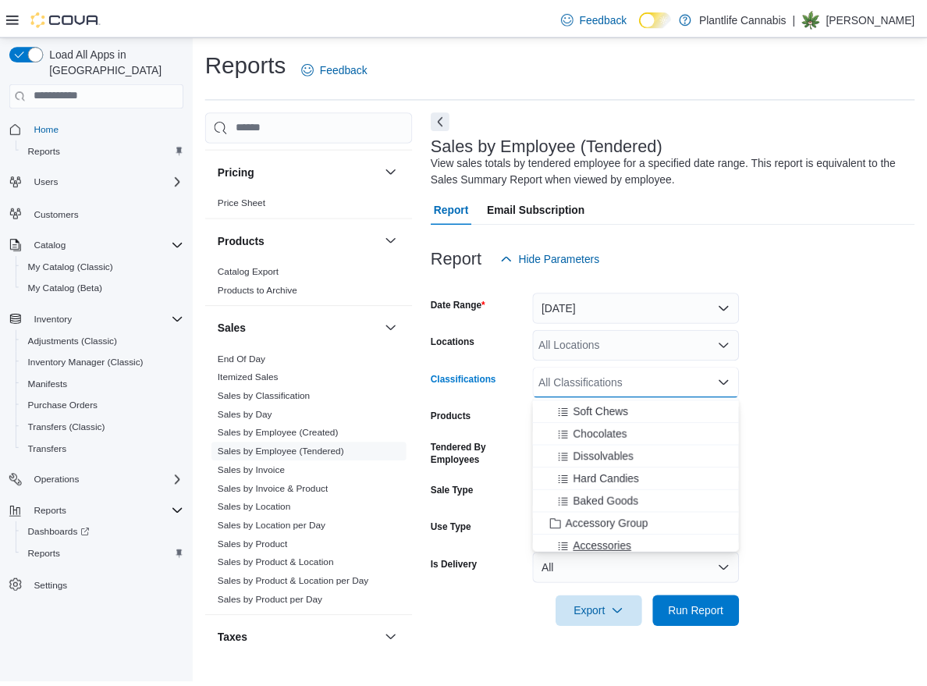
scroll to position [112, 0]
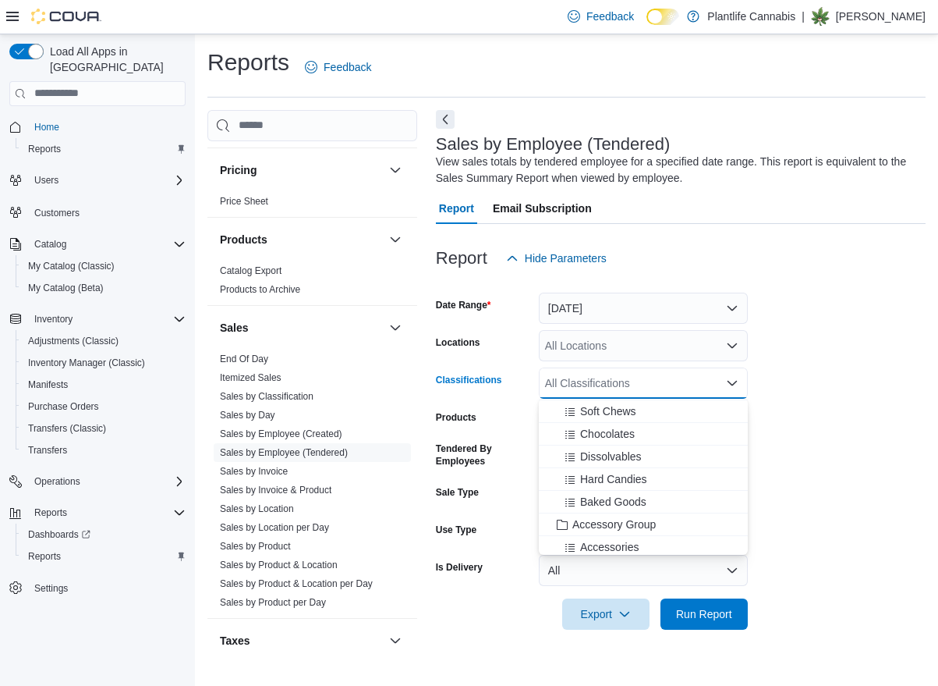
drag, startPoint x: 608, startPoint y: 526, endPoint x: 775, endPoint y: 518, distance: 166.3
click at [609, 526] on span "Accessory Group" at bounding box center [614, 524] width 83 height 16
click at [826, 513] on form "Date Range [DATE] Locations All Locations Classifications Accessory Group Combo…" at bounding box center [681, 452] width 490 height 356
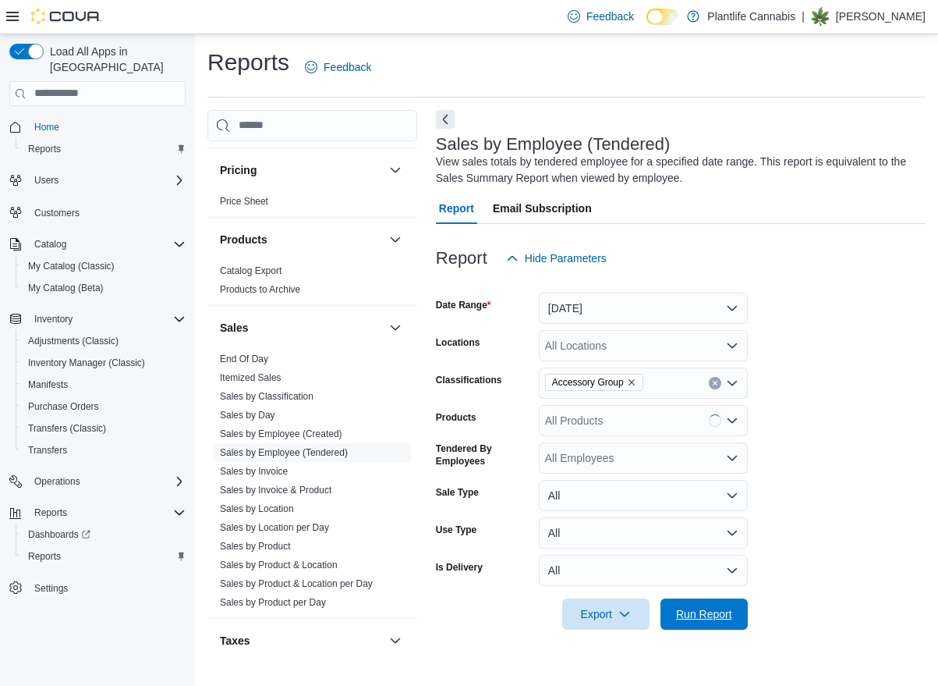
drag, startPoint x: 703, startPoint y: 615, endPoint x: 760, endPoint y: 600, distance: 59.0
click at [703, 615] on span "Run Report" at bounding box center [704, 614] width 56 height 16
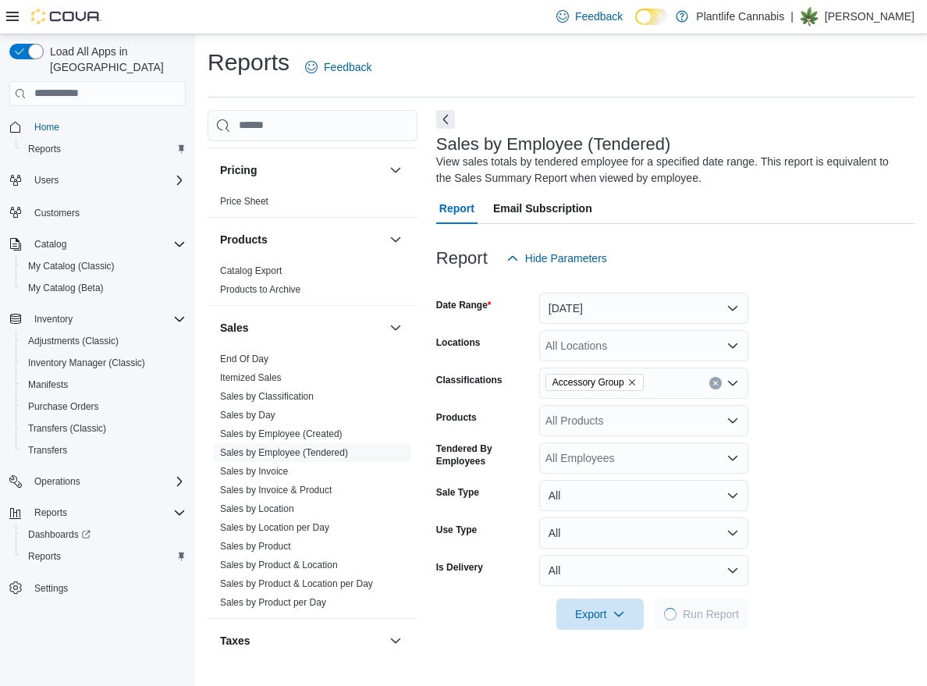
click at [762, 596] on div "Report Hide Parameters Date Range [DATE] Locations All Locations Classification…" at bounding box center [675, 598] width 478 height 749
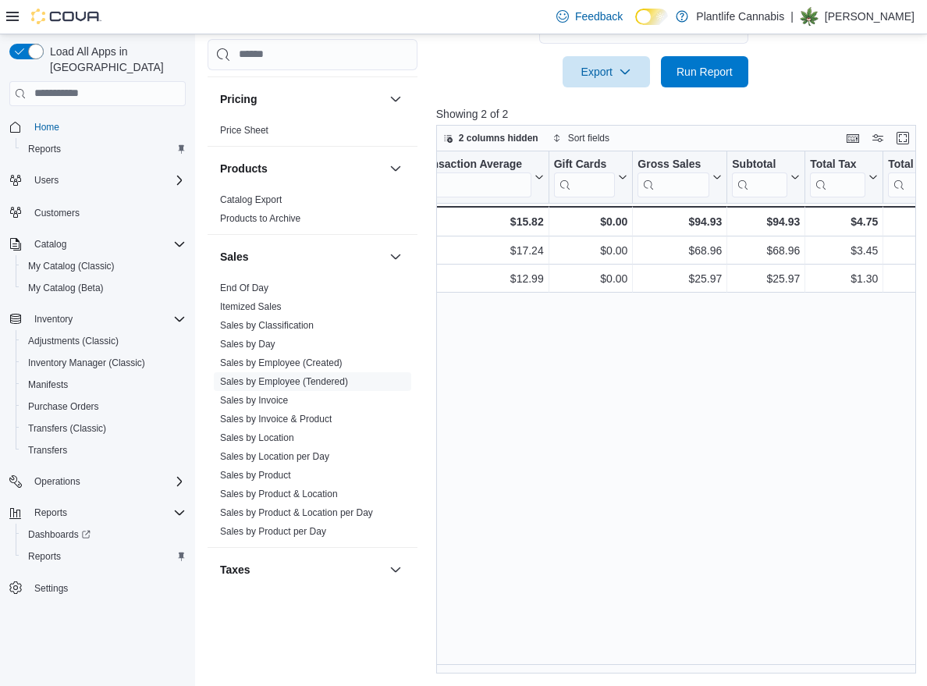
scroll to position [0, 719]
click at [248, 289] on link "End Of Day" at bounding box center [244, 287] width 48 height 11
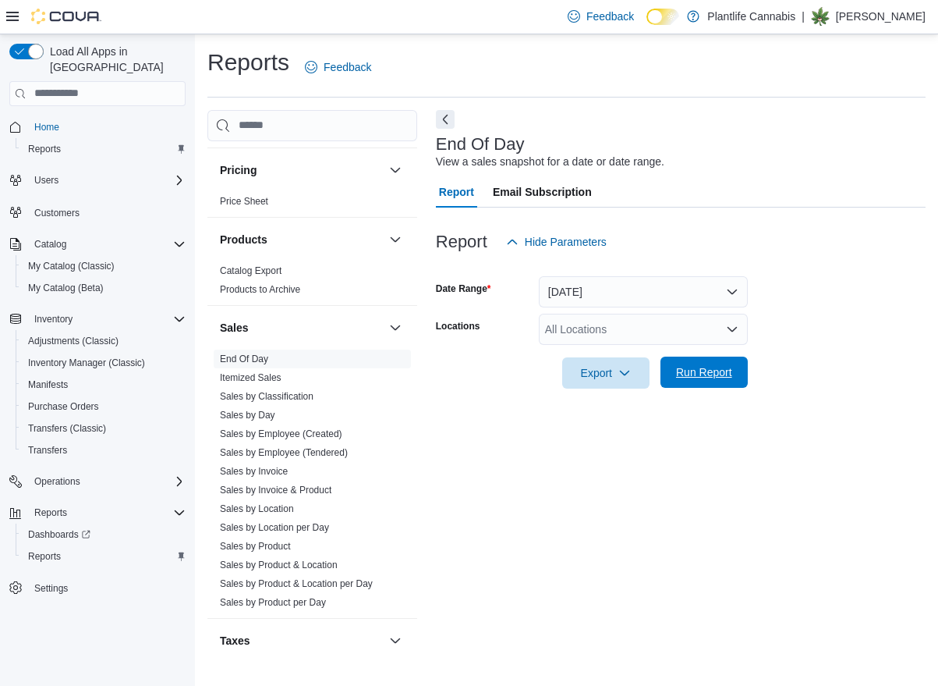
click at [699, 370] on span "Run Report" at bounding box center [704, 372] width 56 height 16
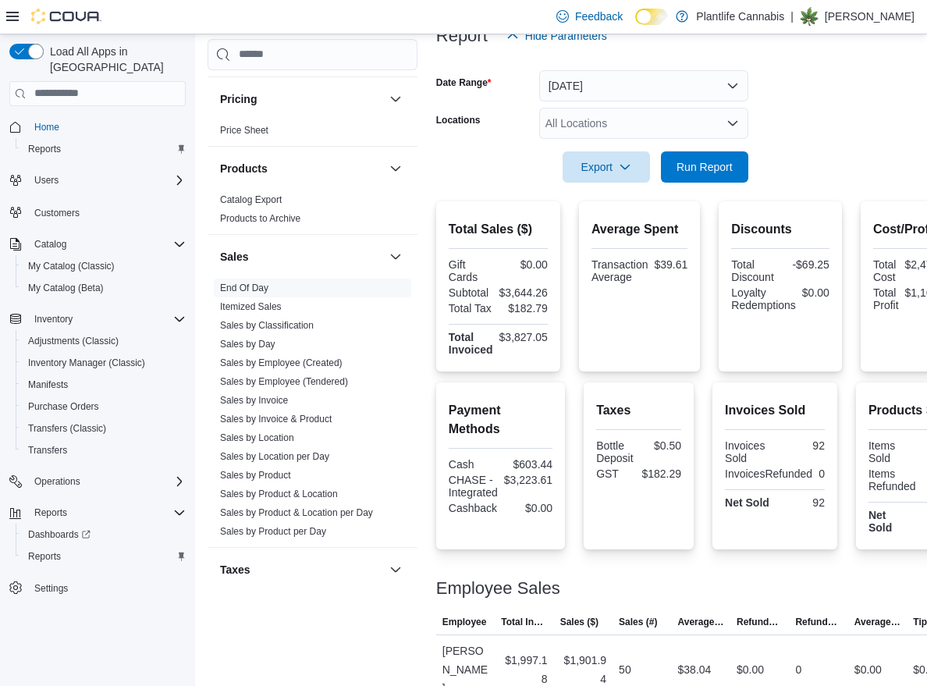
scroll to position [94, 0]
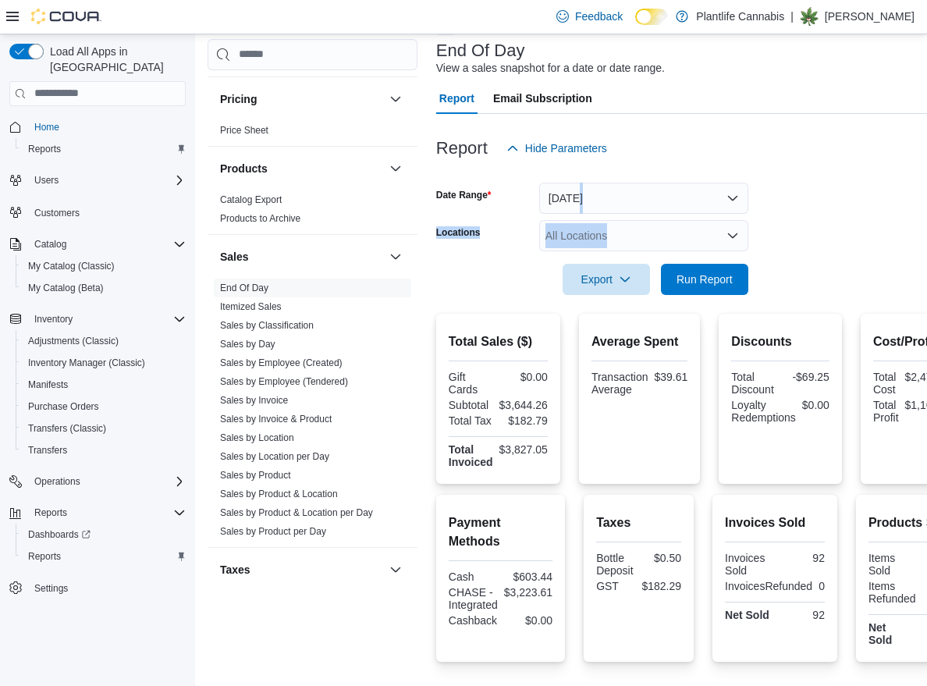
drag, startPoint x: 747, startPoint y: 213, endPoint x: 638, endPoint y: 205, distance: 109.5
click at [732, 214] on form "Date Range [DATE] Locations All Locations Export Run Report" at bounding box center [701, 229] width 530 height 131
click at [638, 205] on button "[DATE]" at bounding box center [643, 198] width 209 height 31
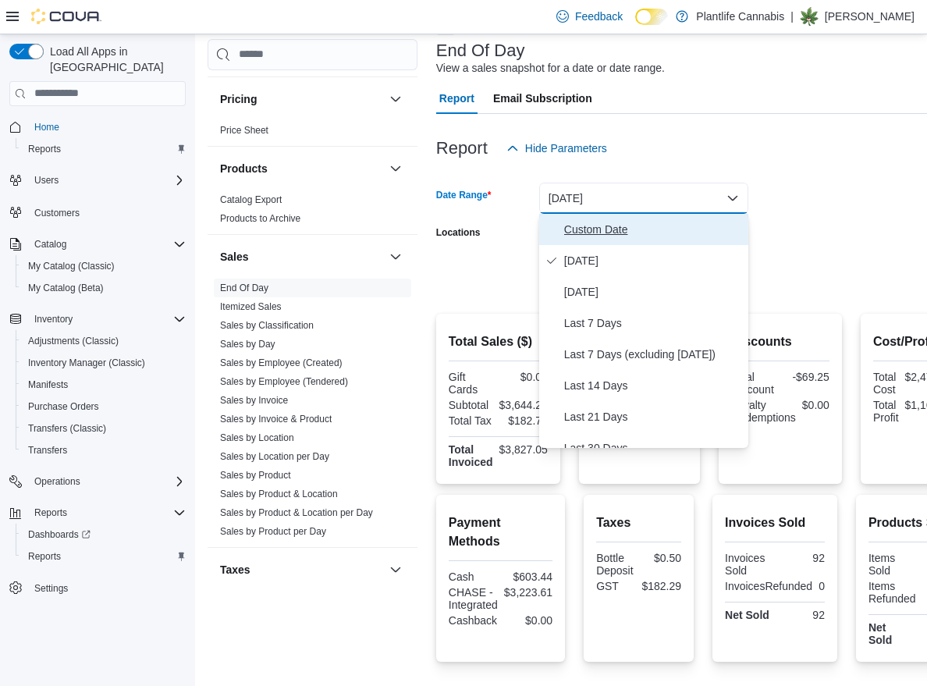
click at [597, 234] on span "Custom Date" at bounding box center [653, 229] width 178 height 19
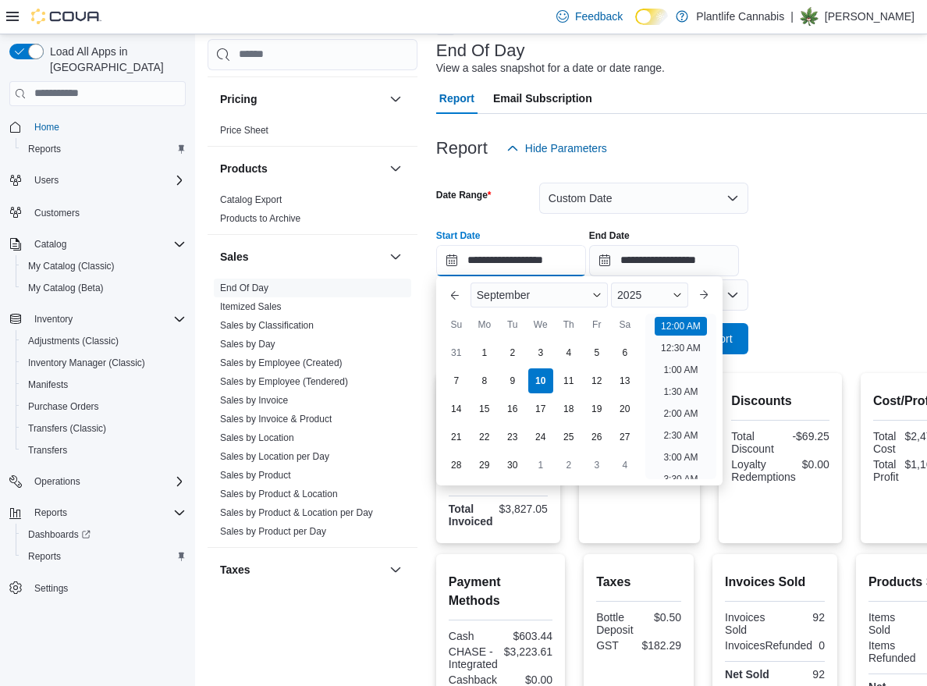
click at [564, 267] on input "**********" at bounding box center [511, 260] width 150 height 31
click at [690, 346] on li "8:00 PM" at bounding box center [681, 351] width 48 height 19
type input "**********"
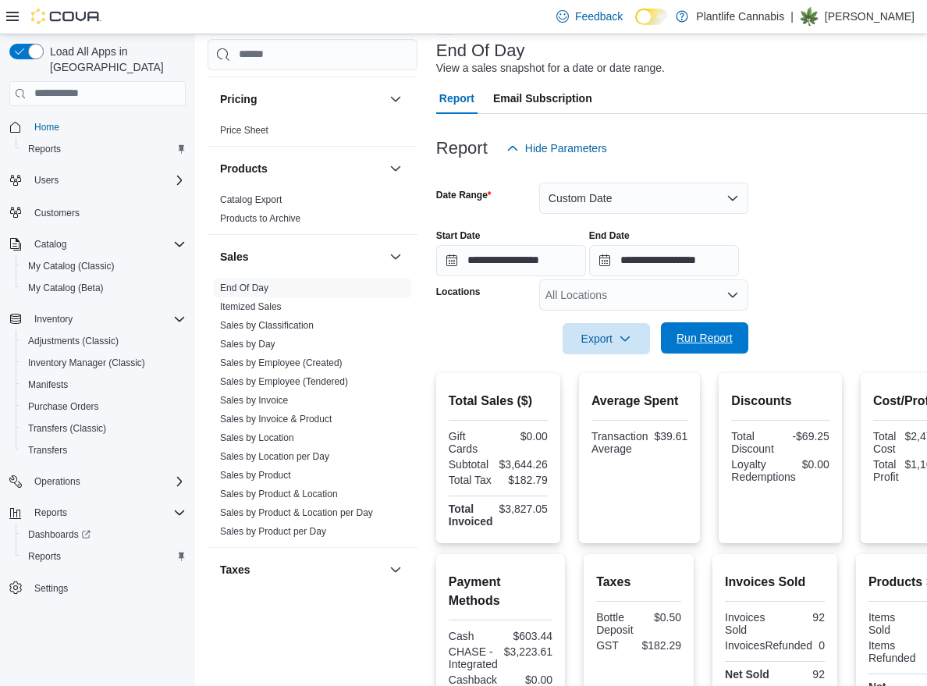
click at [704, 335] on span "Run Report" at bounding box center [704, 338] width 56 height 16
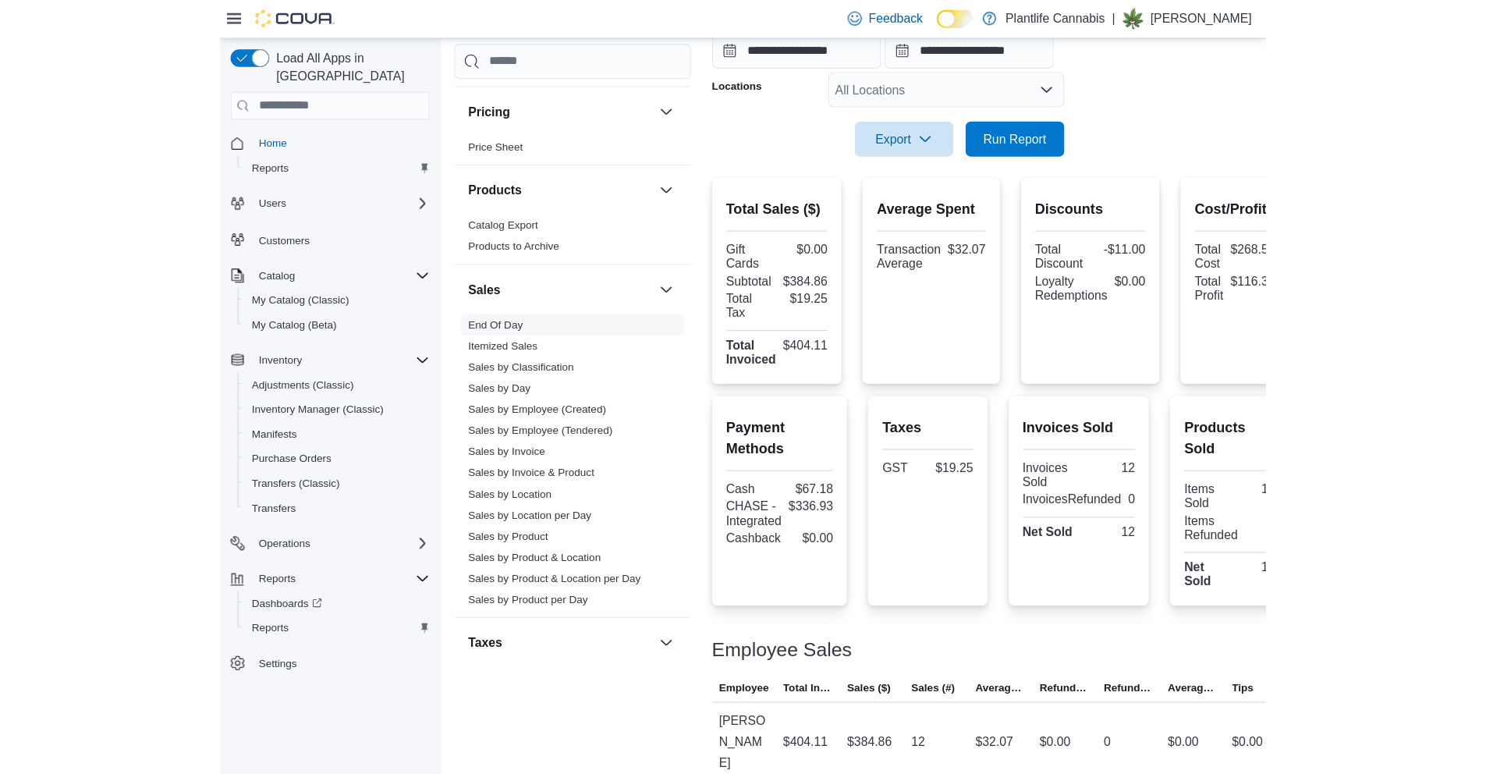
scroll to position [113, 0]
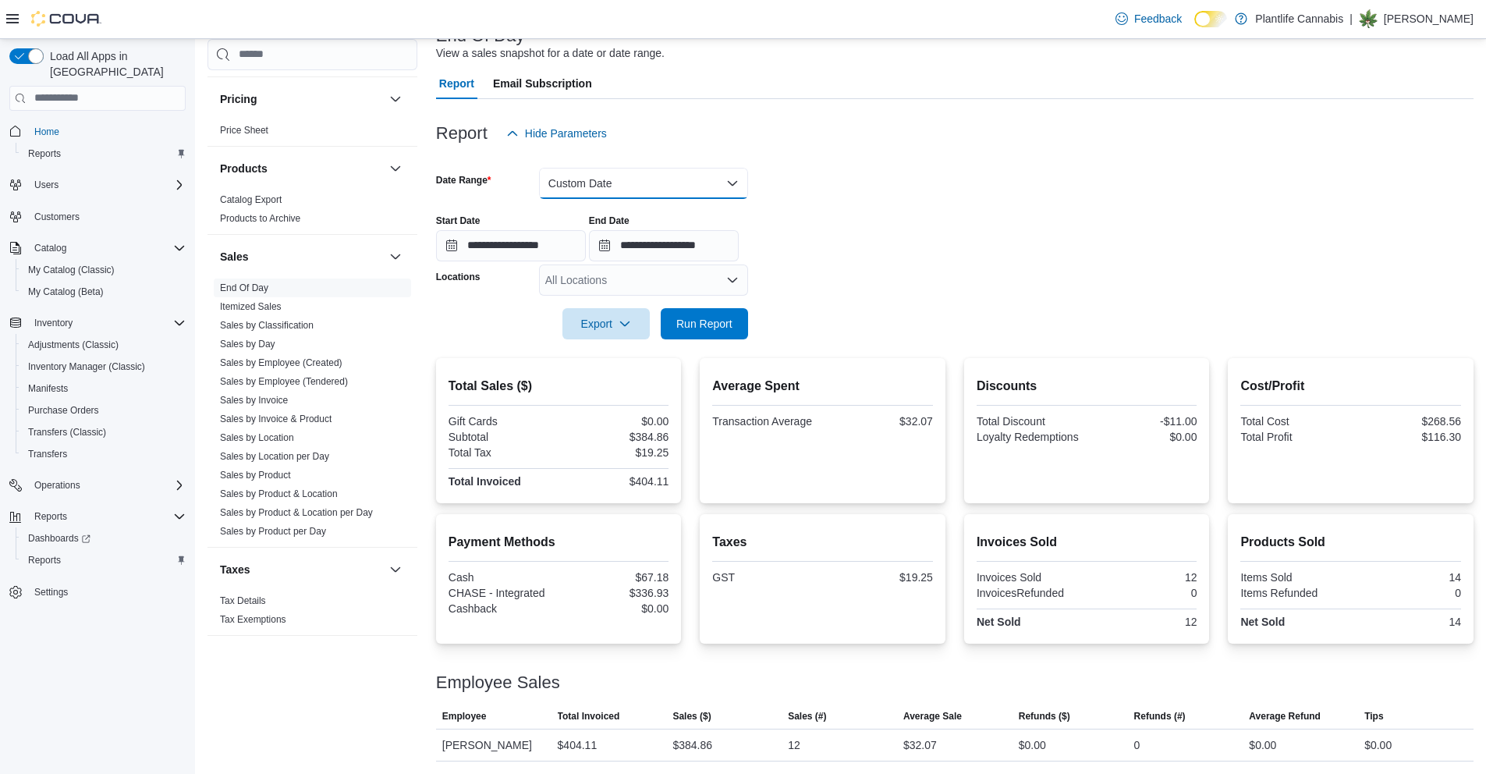
click at [707, 190] on button "Custom Date" at bounding box center [643, 183] width 209 height 31
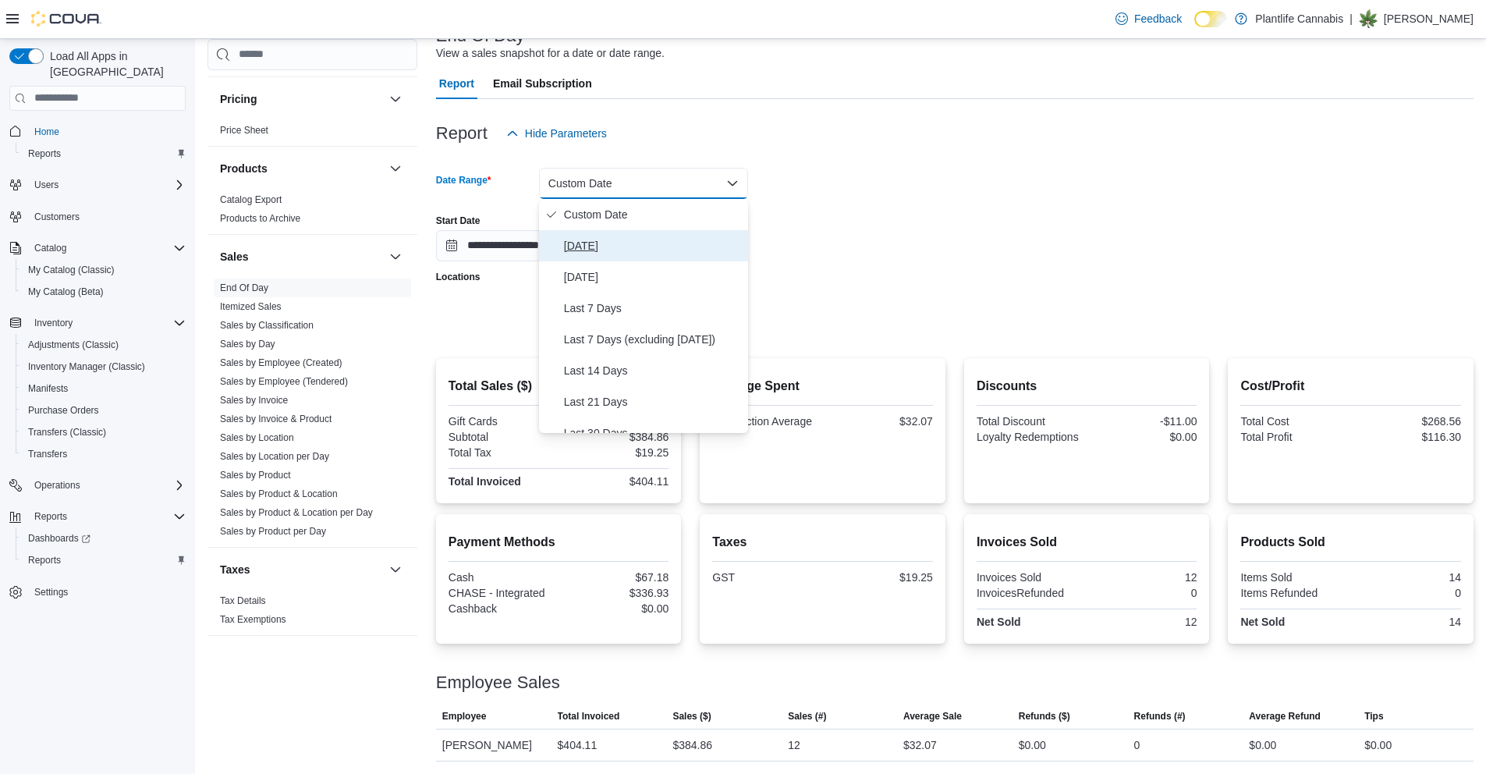
click at [603, 251] on span "[DATE]" at bounding box center [653, 245] width 178 height 19
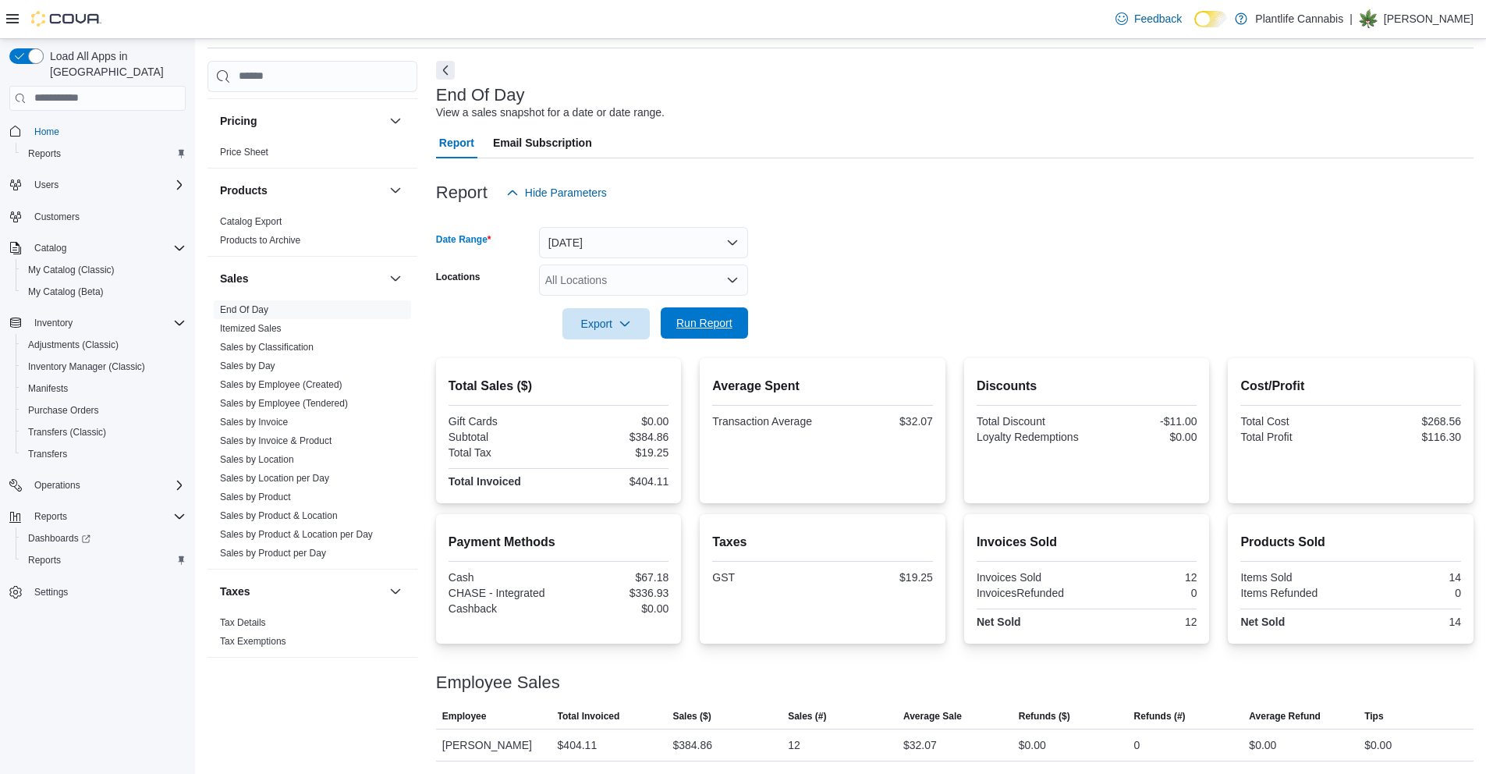
click at [722, 323] on span "Run Report" at bounding box center [704, 323] width 56 height 16
click at [938, 223] on div at bounding box center [954, 217] width 1037 height 19
